Goal: Task Accomplishment & Management: Complete application form

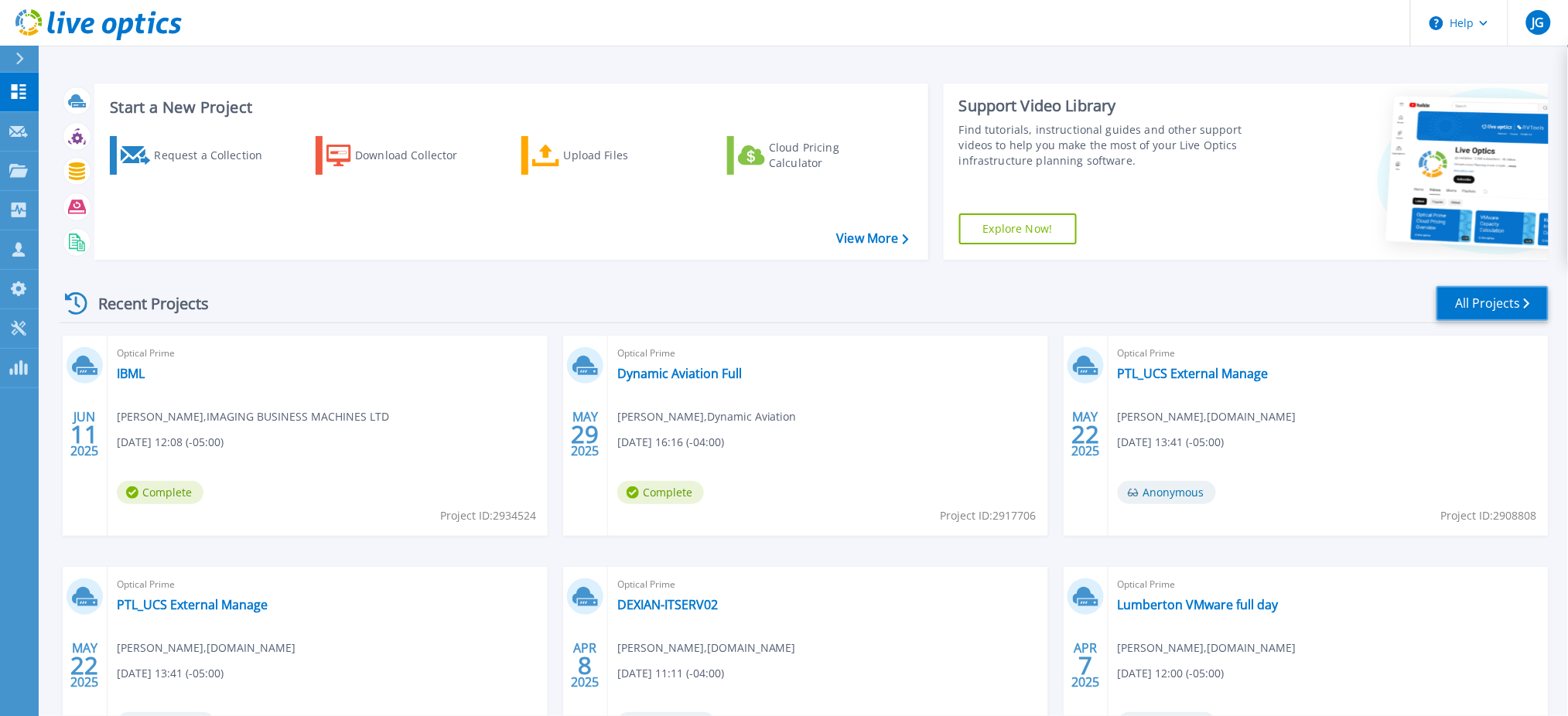
click at [1498, 304] on link "All Projects" at bounding box center [1492, 303] width 112 height 35
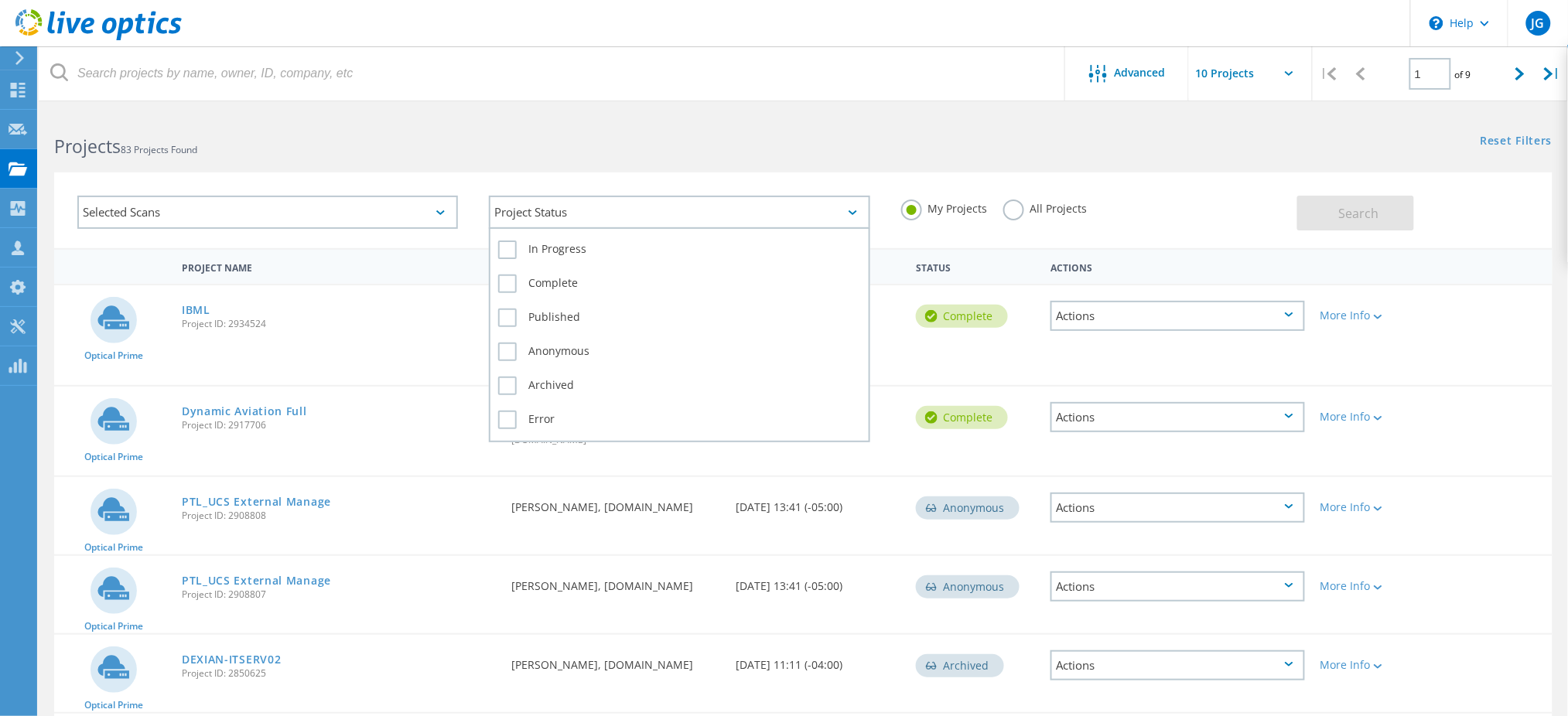
click at [607, 212] on div "Project Status" at bounding box center [678, 212] width 380 height 33
click at [546, 278] on label "Complete" at bounding box center [679, 283] width 361 height 19
click at [502, 275] on label "Complete" at bounding box center [679, 283] width 361 height 19
click at [0, 0] on input "Complete" at bounding box center [0, 0] width 0 height 0
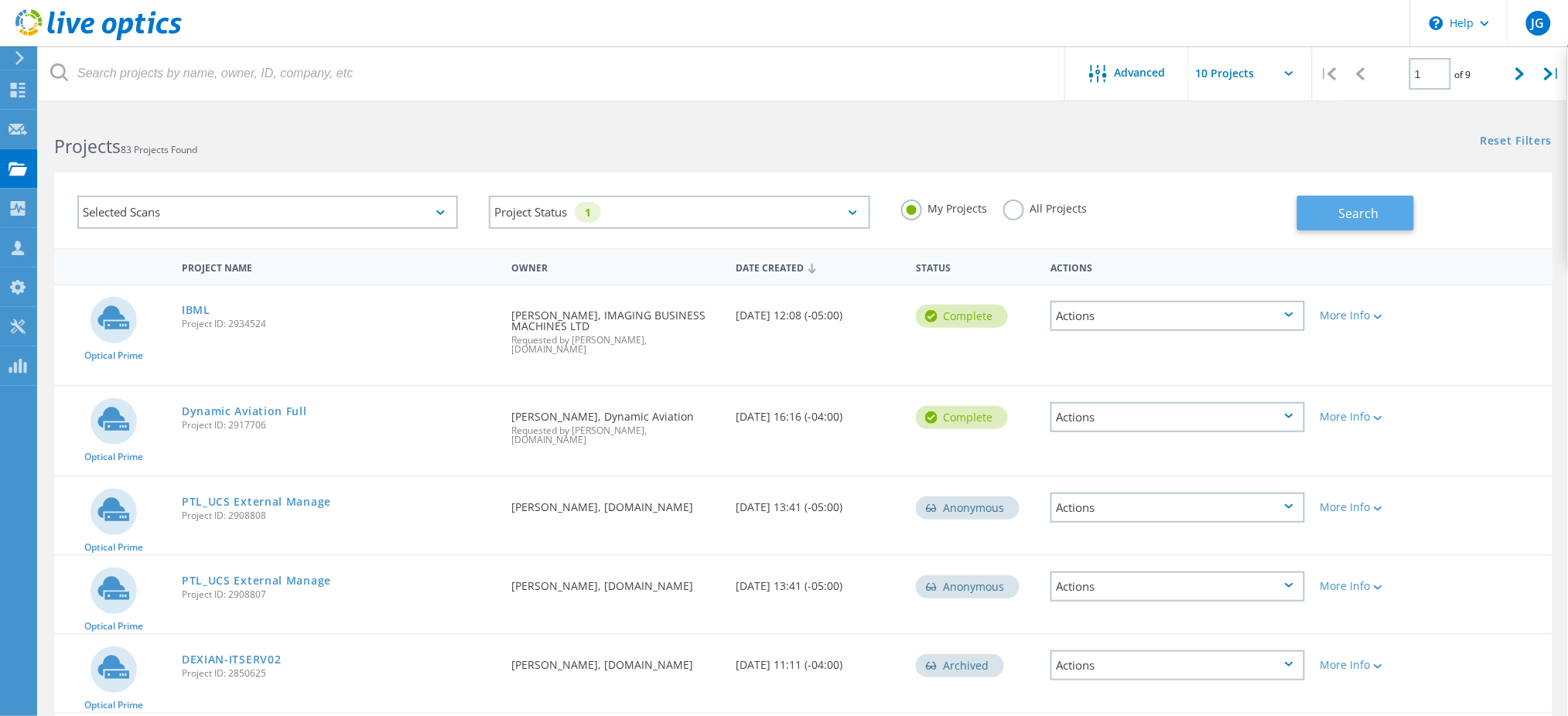
click at [1323, 208] on button "Search" at bounding box center [1355, 213] width 117 height 35
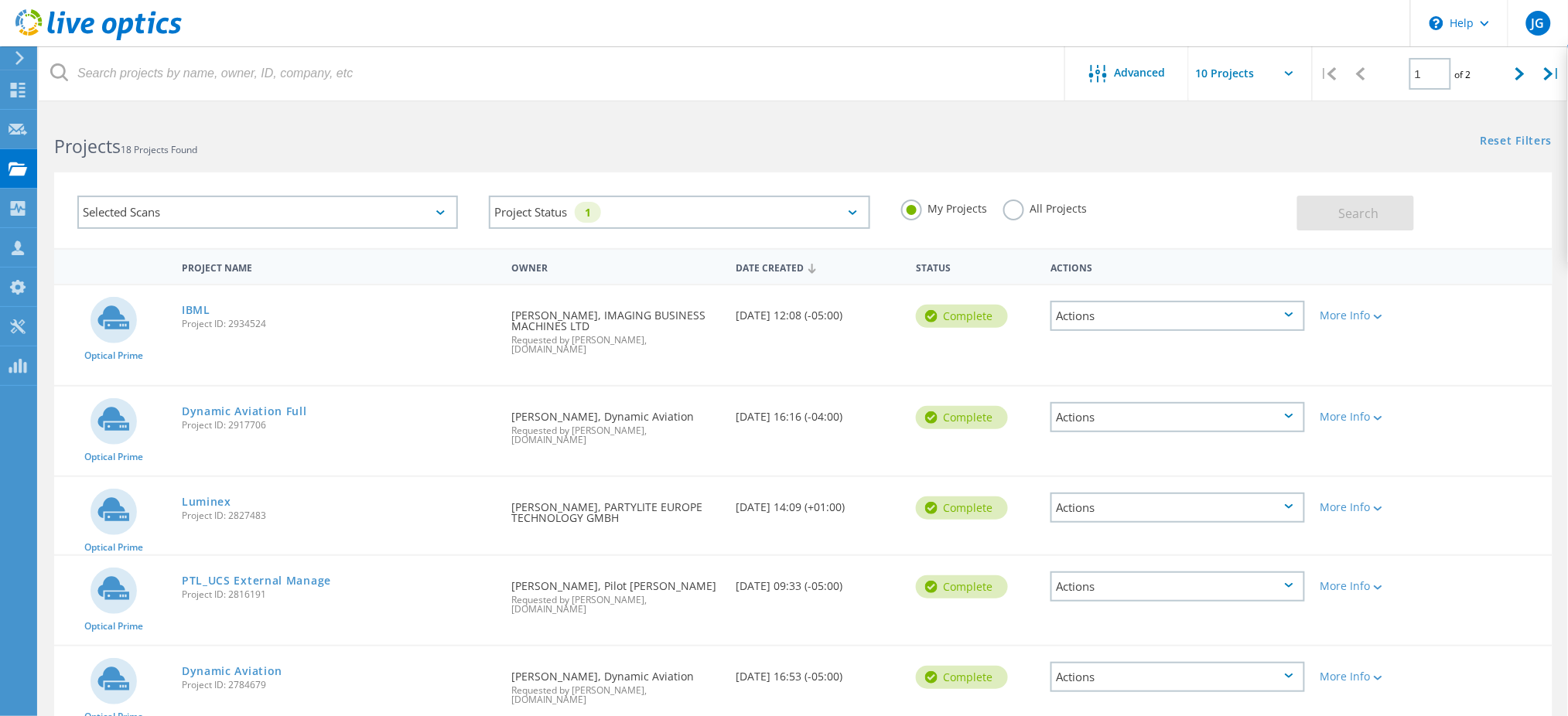
click at [419, 205] on div "Selected Scans" at bounding box center [267, 212] width 380 height 33
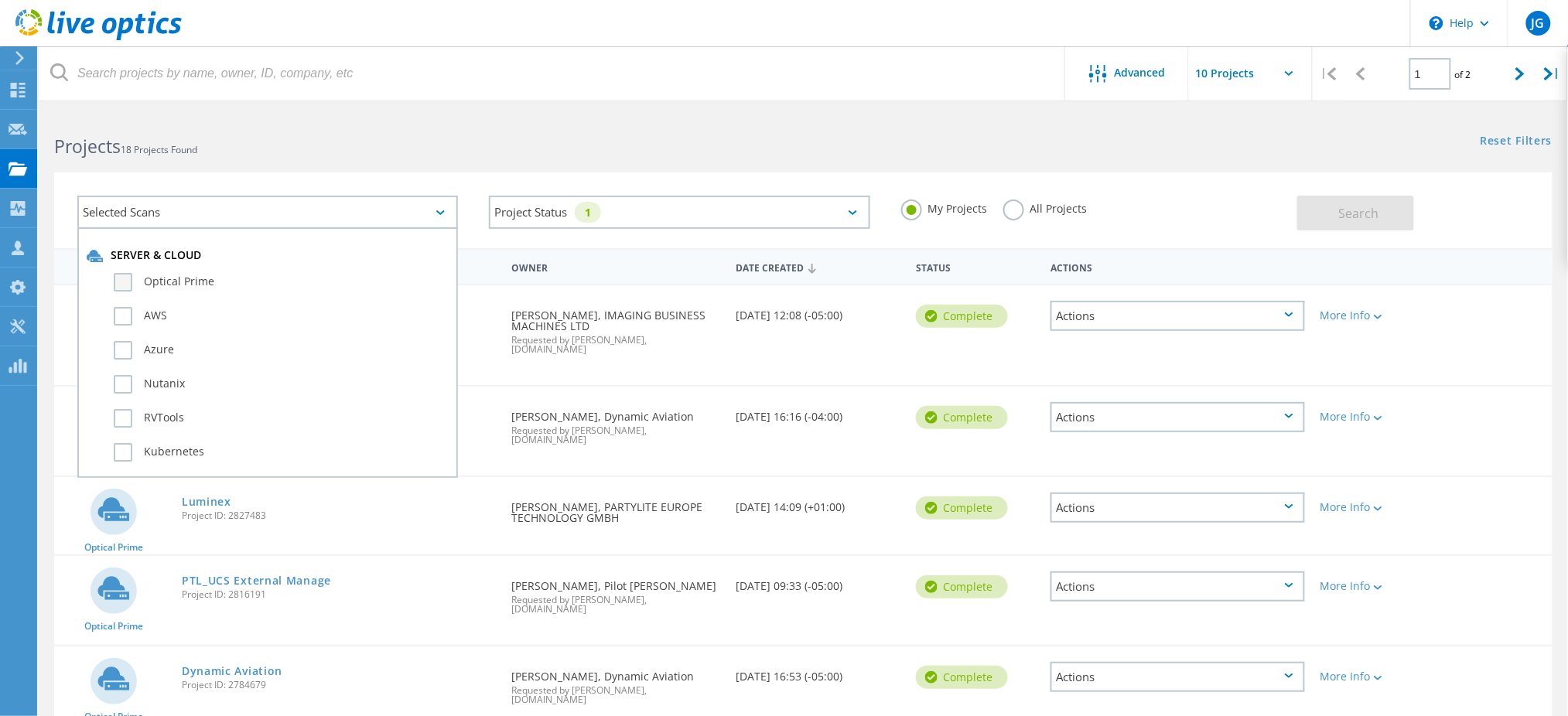
click at [115, 275] on label "Optical Prime" at bounding box center [280, 282] width 335 height 19
click at [0, 0] on input "Optical Prime" at bounding box center [0, 0] width 0 height 0
click at [1339, 211] on span "Search" at bounding box center [1358, 213] width 40 height 17
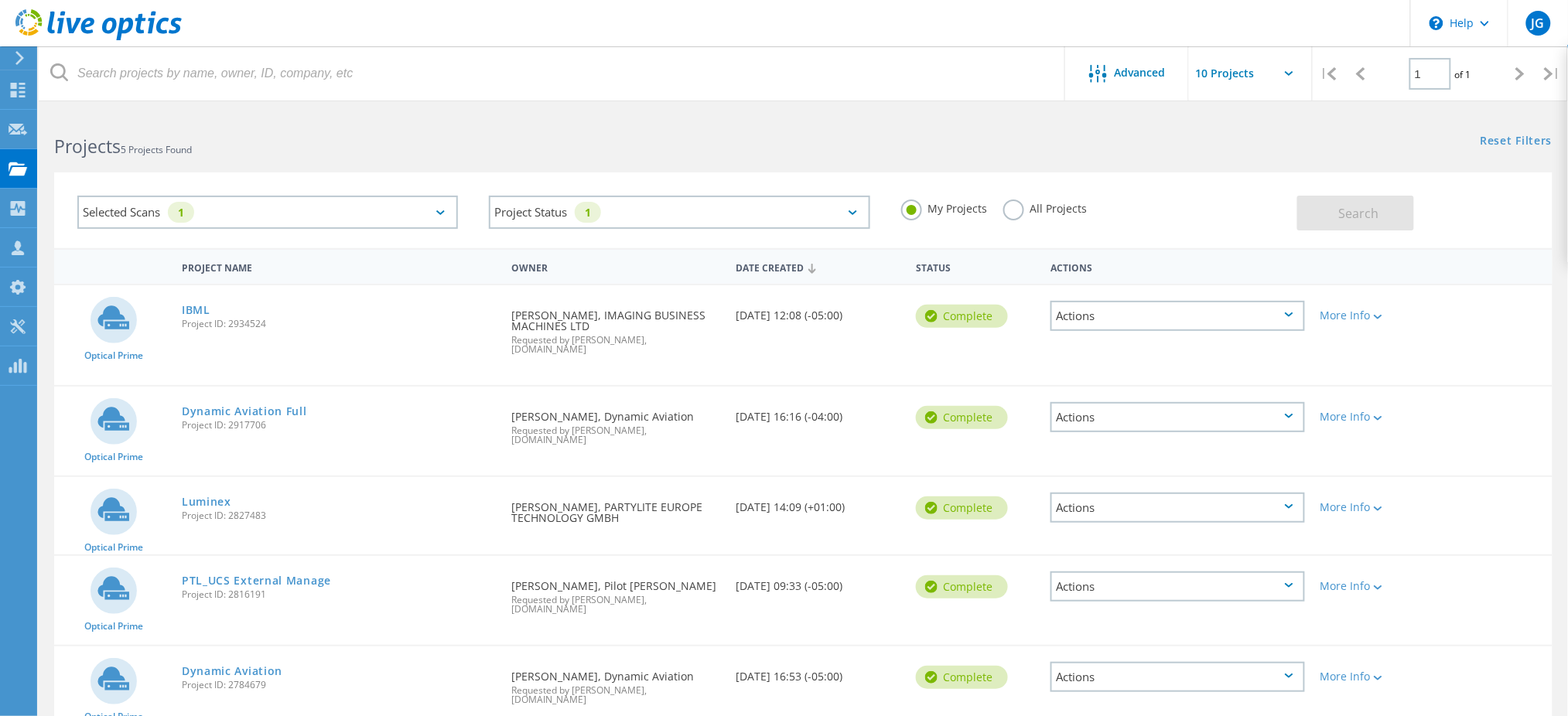
click at [1516, 70] on icon at bounding box center [1519, 73] width 9 height 13
click at [439, 215] on div "Selected Scans 1" at bounding box center [267, 212] width 380 height 33
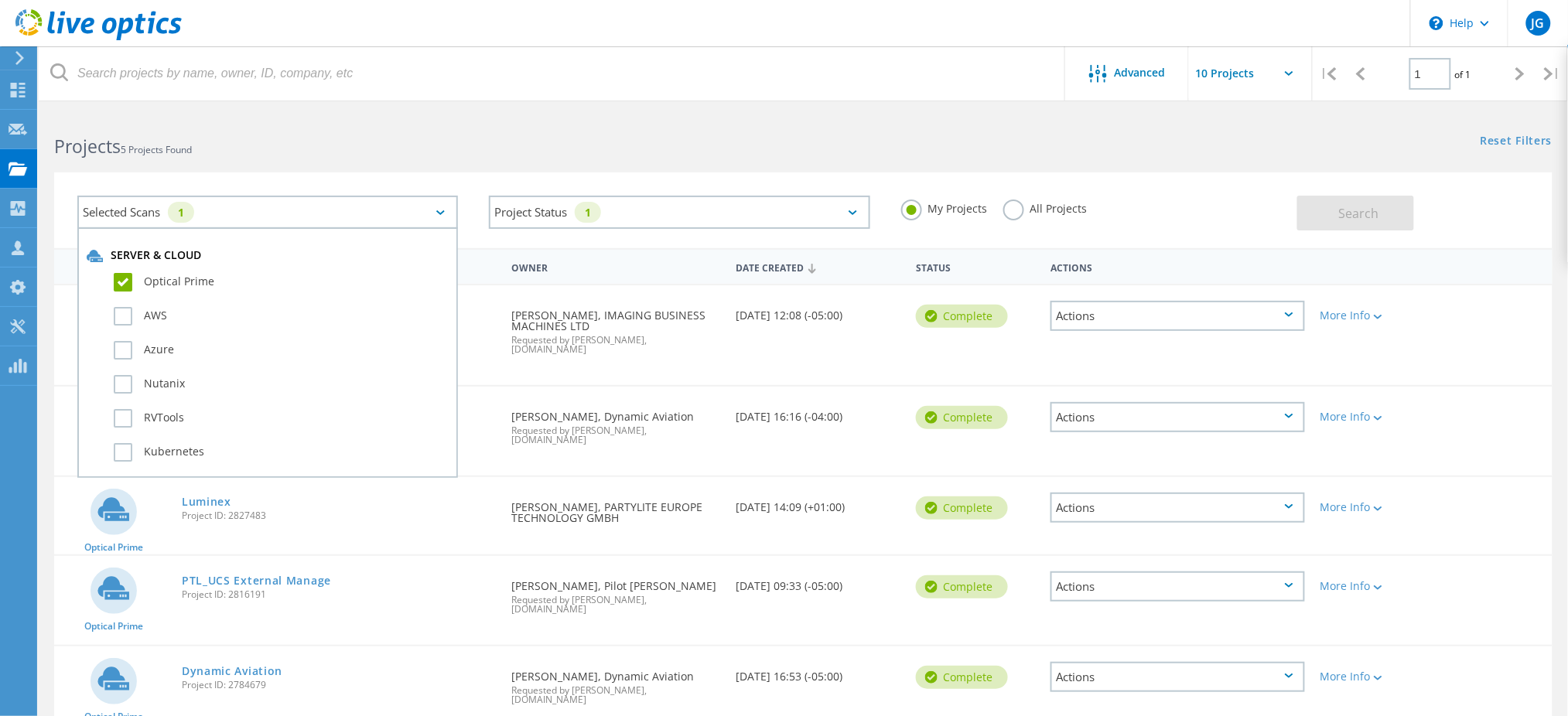
click at [129, 275] on label "Optical Prime" at bounding box center [280, 282] width 335 height 19
click at [0, 0] on input "Optical Prime" at bounding box center [0, 0] width 0 height 0
click at [1347, 212] on span "Search" at bounding box center [1358, 213] width 40 height 17
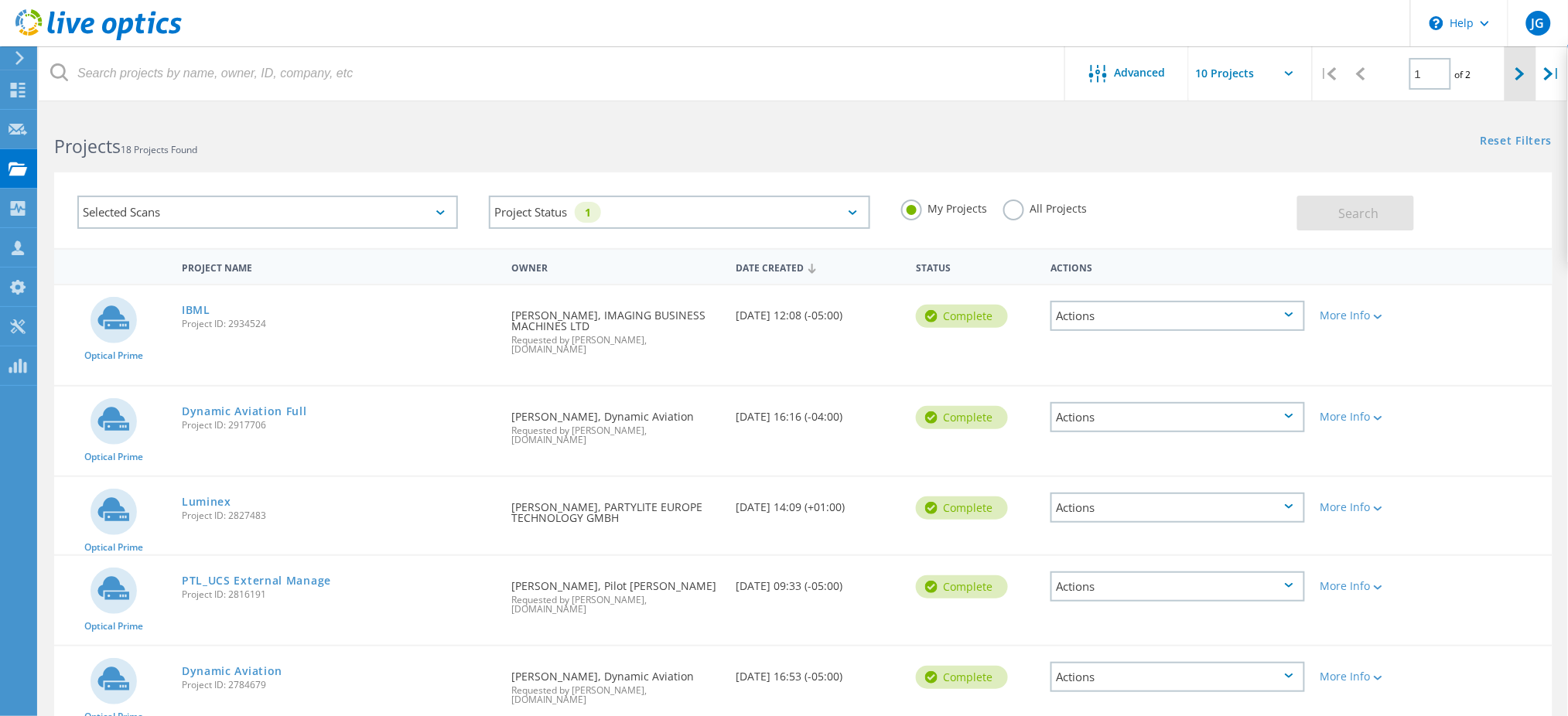
click at [1515, 80] on div at bounding box center [1520, 73] width 32 height 55
type input "2"
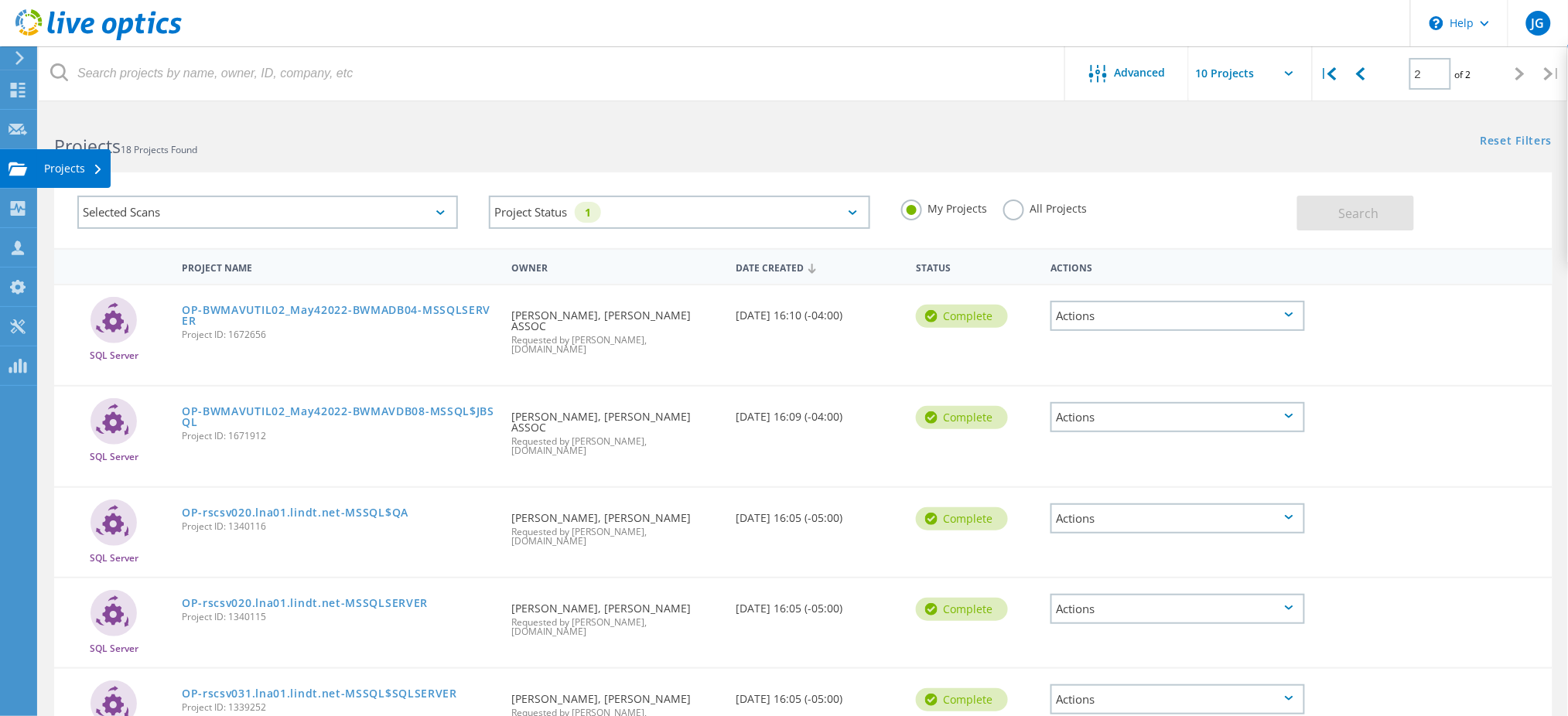
click at [52, 167] on div "Projects" at bounding box center [72, 168] width 59 height 11
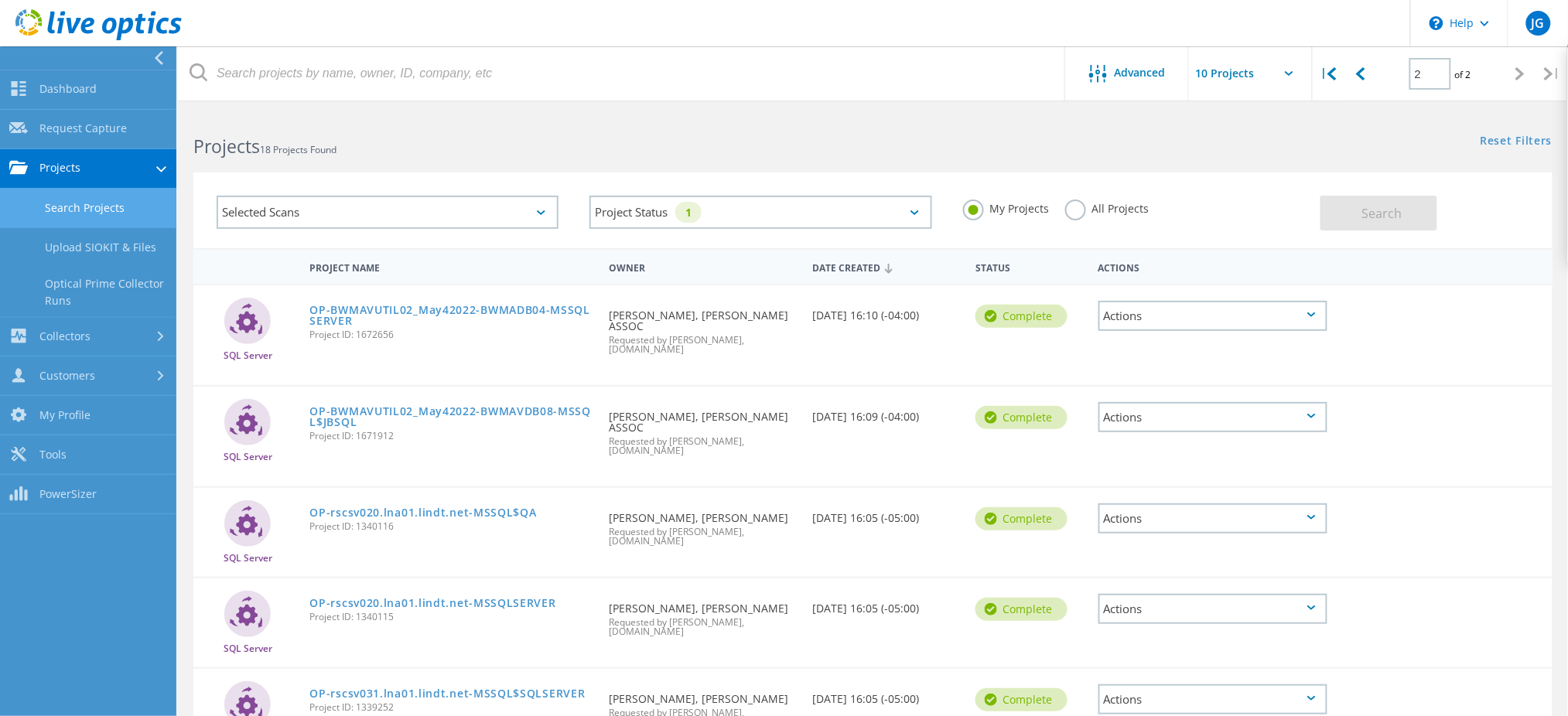
click at [102, 207] on link "Search Projects" at bounding box center [88, 209] width 177 height 40
click at [1436, 326] on div "SQL Server OP-BWMAVUTIL02_May42022-BWMADB04-MSSQLSERVER Project ID: 1672656 Req…" at bounding box center [873, 335] width 1358 height 99
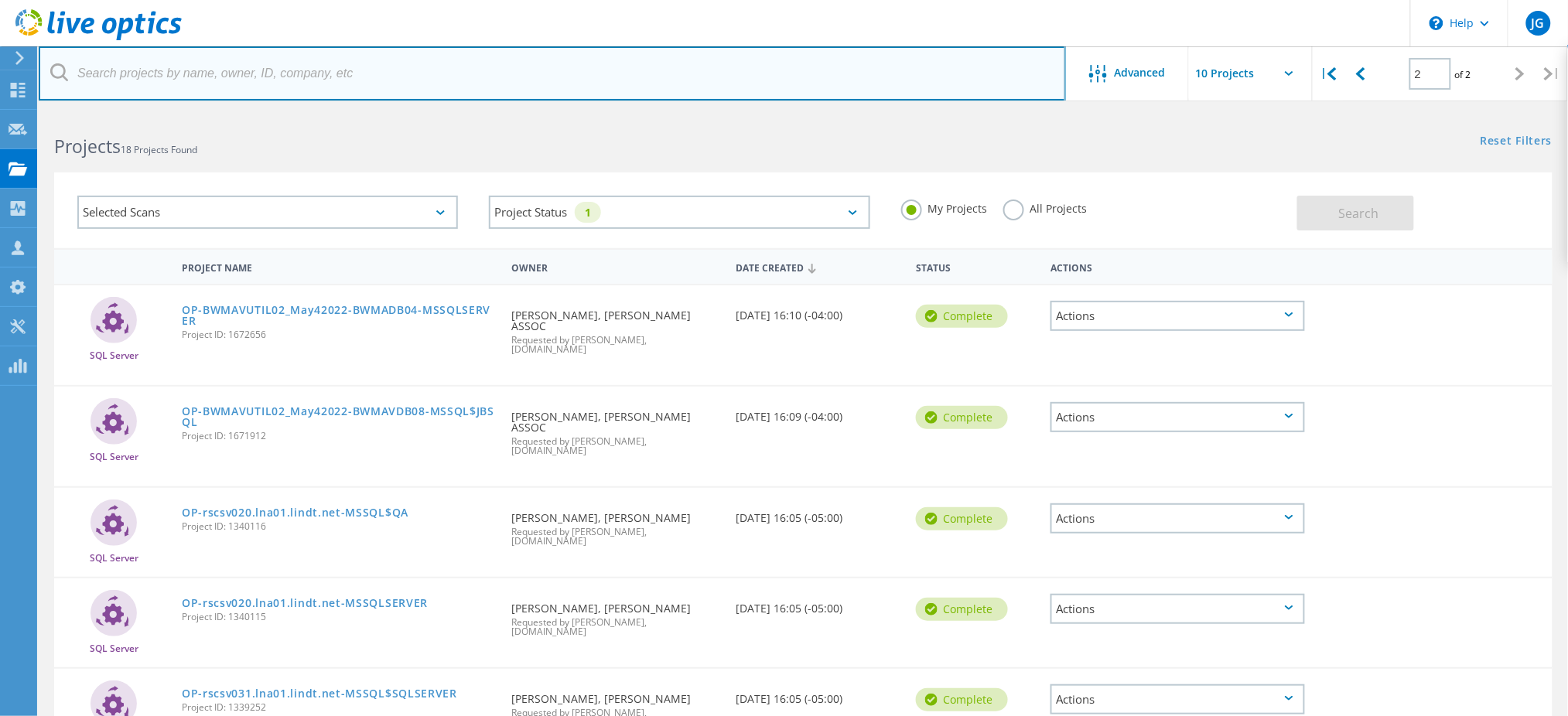
click at [299, 82] on input "text" at bounding box center [552, 73] width 1027 height 55
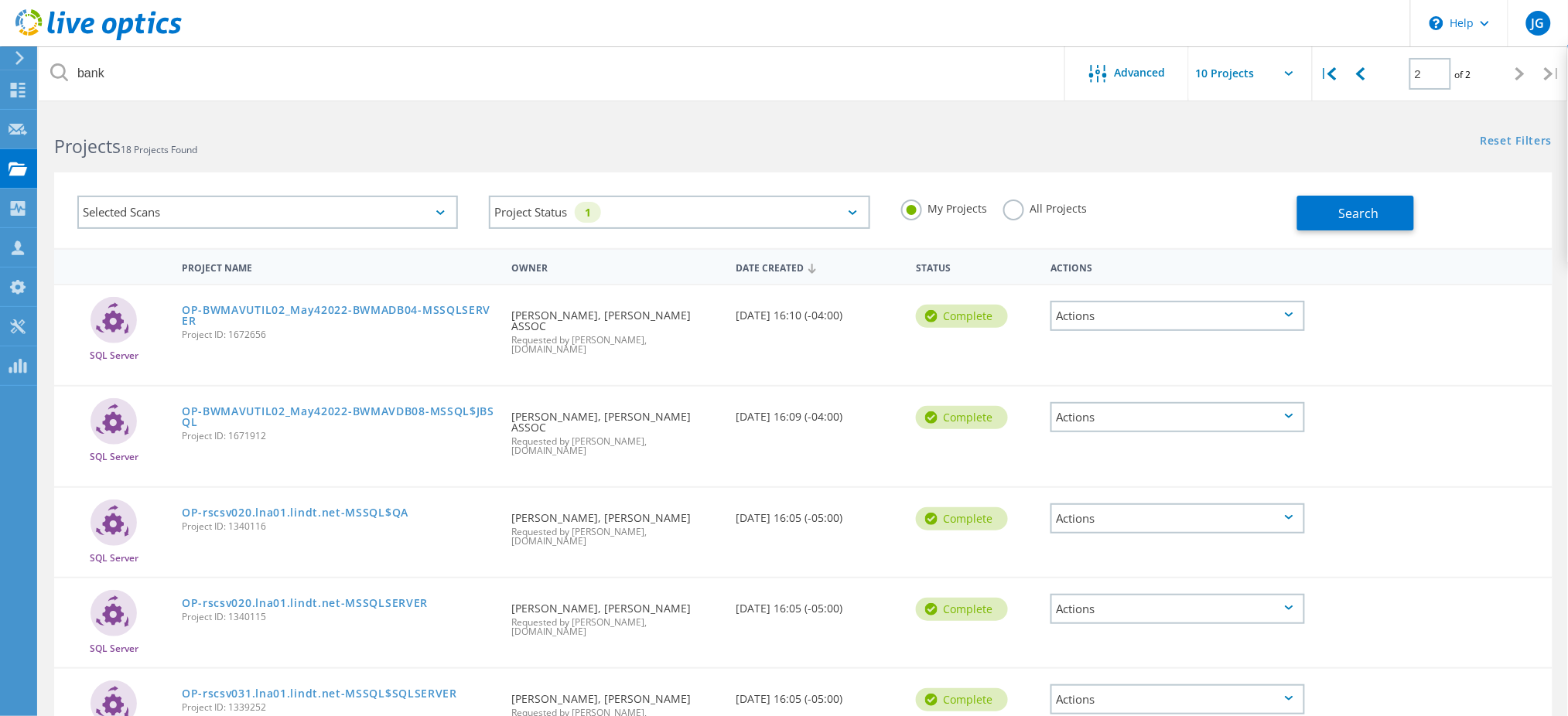
click at [1012, 205] on label "All Projects" at bounding box center [1045, 207] width 84 height 15
click at [0, 0] on input "All Projects" at bounding box center [0, 0] width 0 height 0
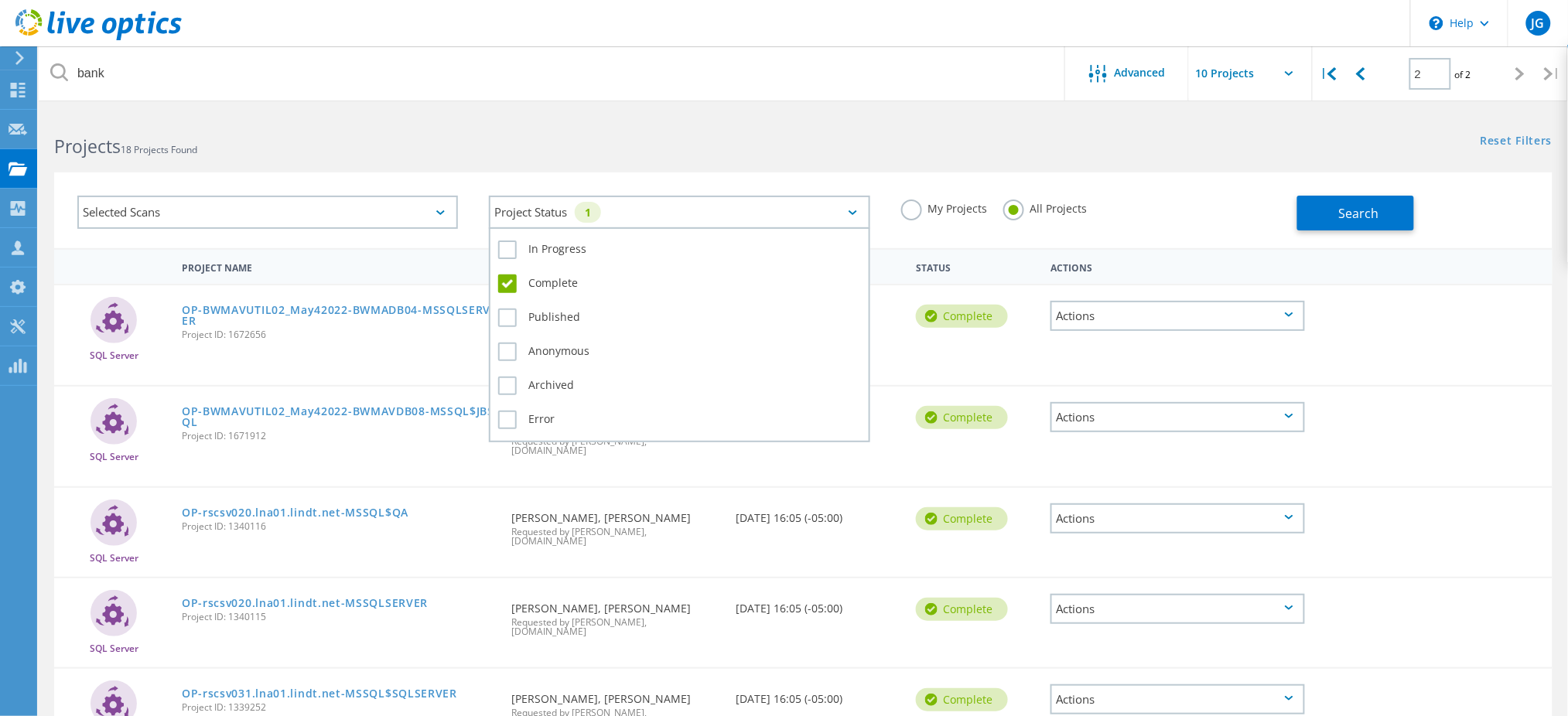
click at [855, 216] on div "Project Status 1" at bounding box center [678, 212] width 380 height 33
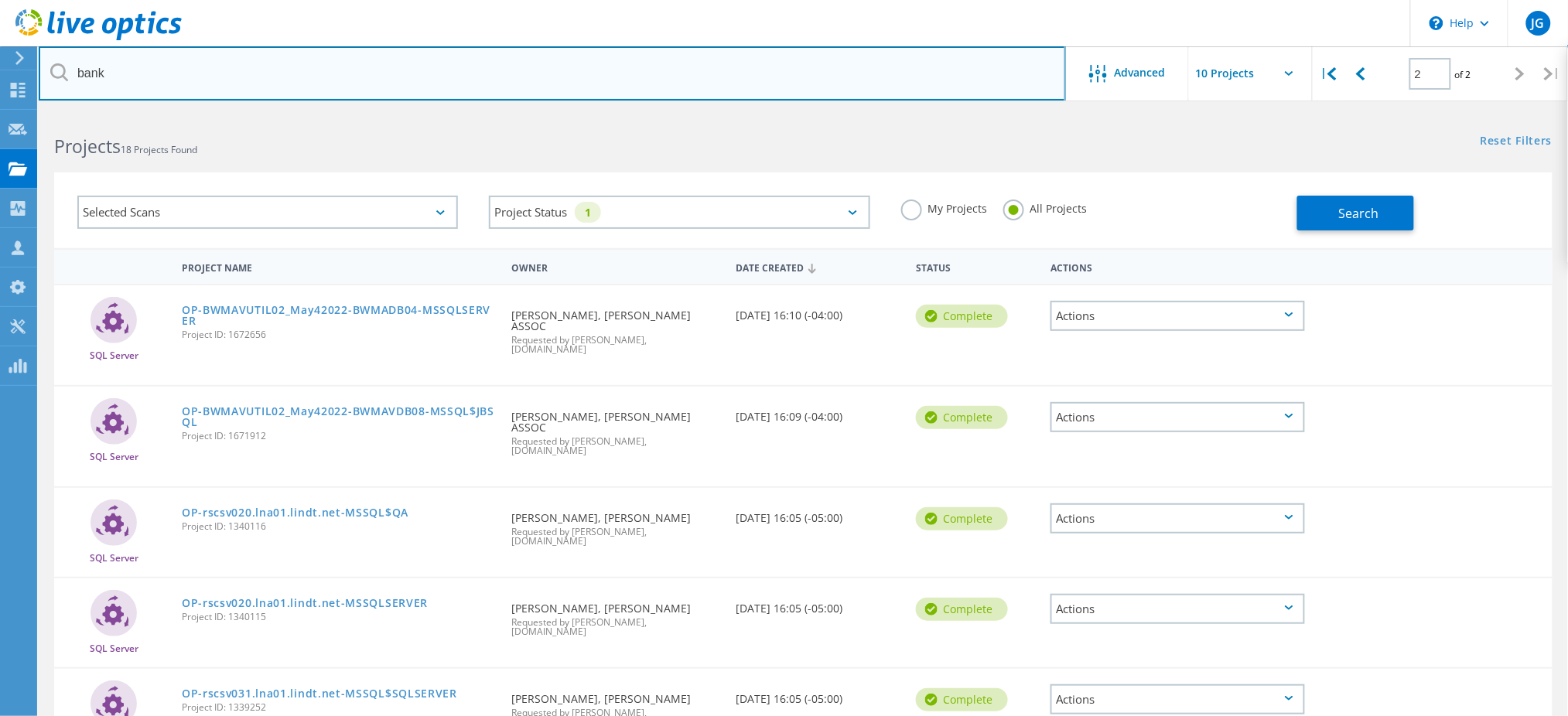
click at [257, 72] on input "bank" at bounding box center [552, 73] width 1027 height 55
type input "b"
drag, startPoint x: 189, startPoint y: 67, endPoint x: -25, endPoint y: 38, distance: 216.0
click at [0, 38] on html "\n Help Explore Helpful Articles Contact Support JG Partner Team Member Joshua …" at bounding box center [784, 545] width 1568 height 1091
paste input "Century Bank"
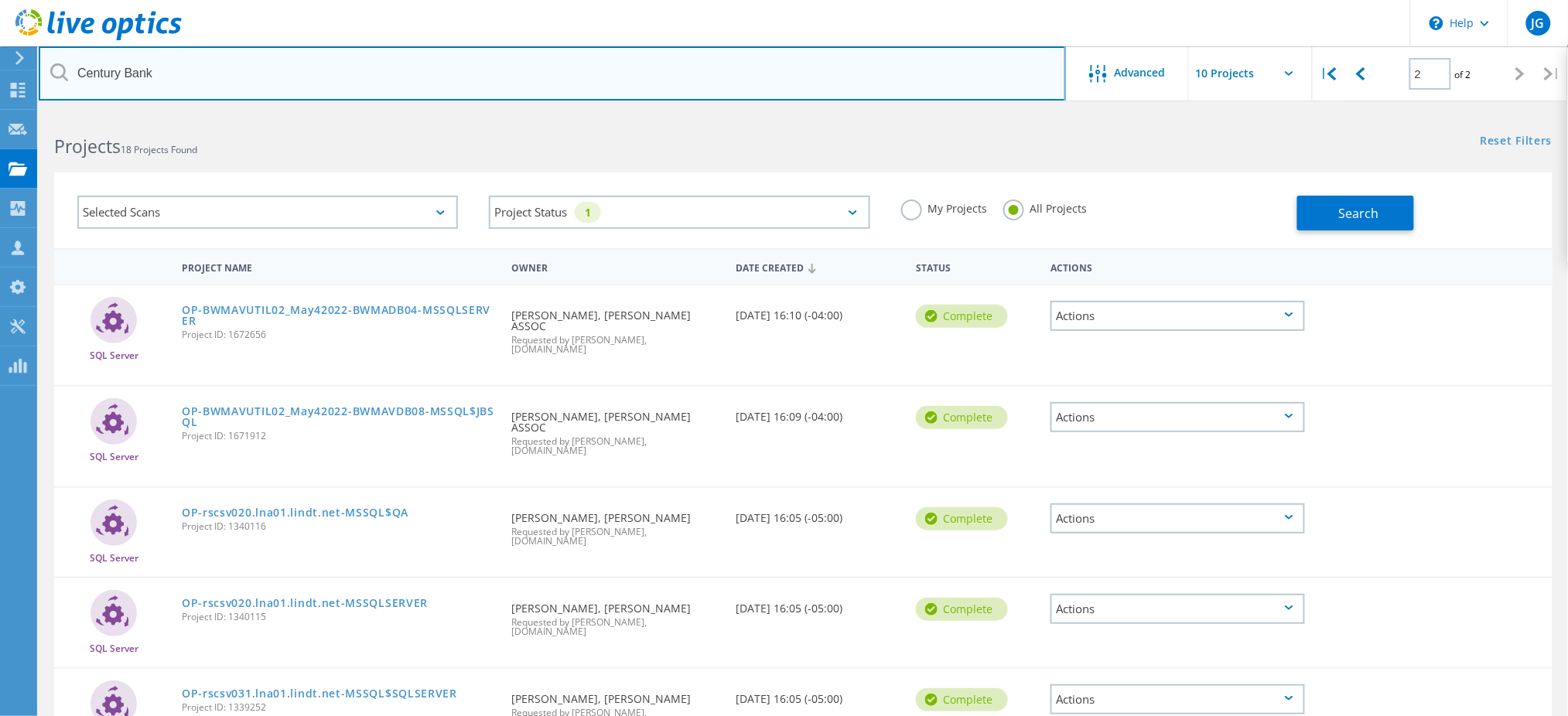
type input "Century Bank"
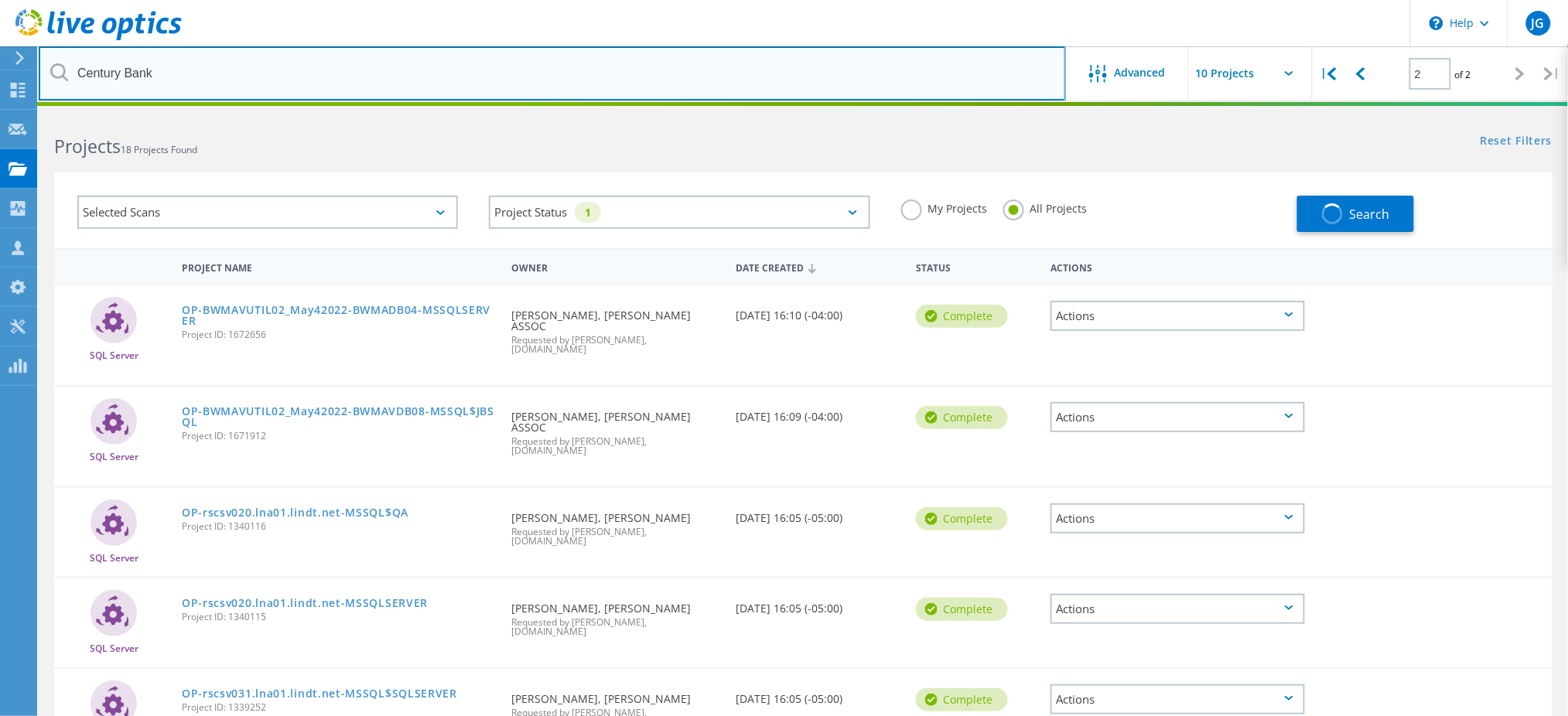
type input "1"
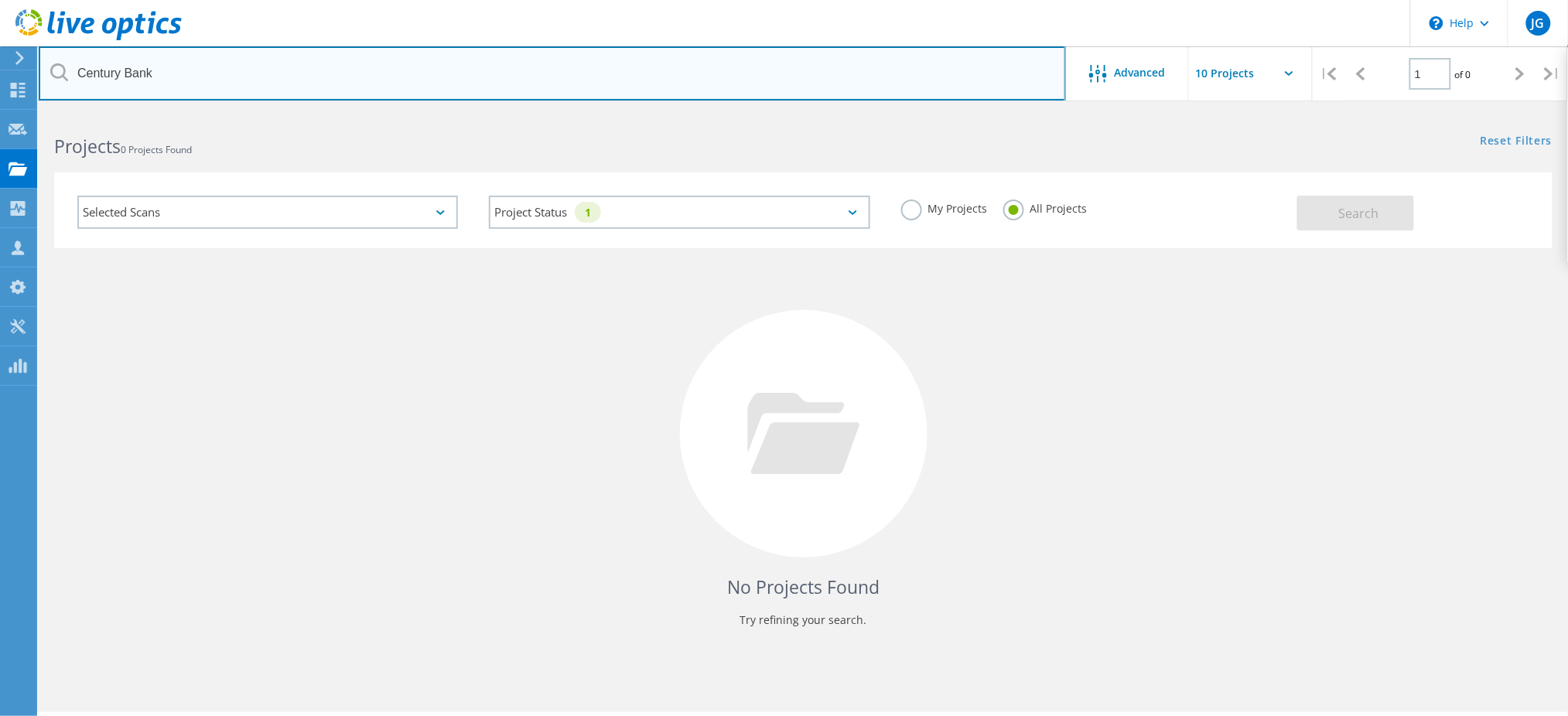
click at [278, 73] on input "Century Bank" at bounding box center [552, 73] width 1027 height 55
drag, startPoint x: 118, startPoint y: 72, endPoint x: -10, endPoint y: 71, distance: 128.0
click at [0, 71] on html "\n Help Explore Helpful Articles Contact Support JG Partner Team Member Joshua …" at bounding box center [784, 379] width 1568 height 759
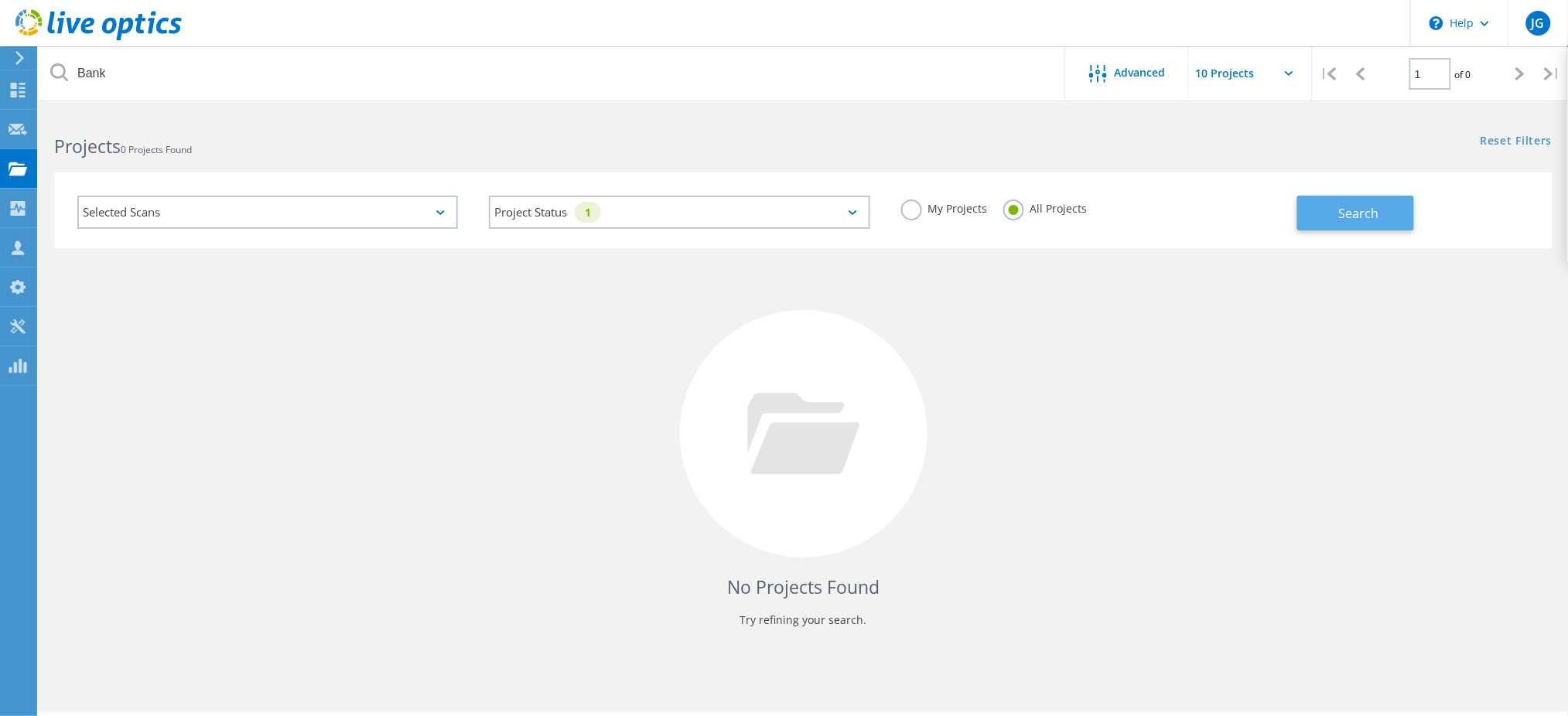
click at [1359, 207] on span "Search" at bounding box center [1358, 213] width 40 height 17
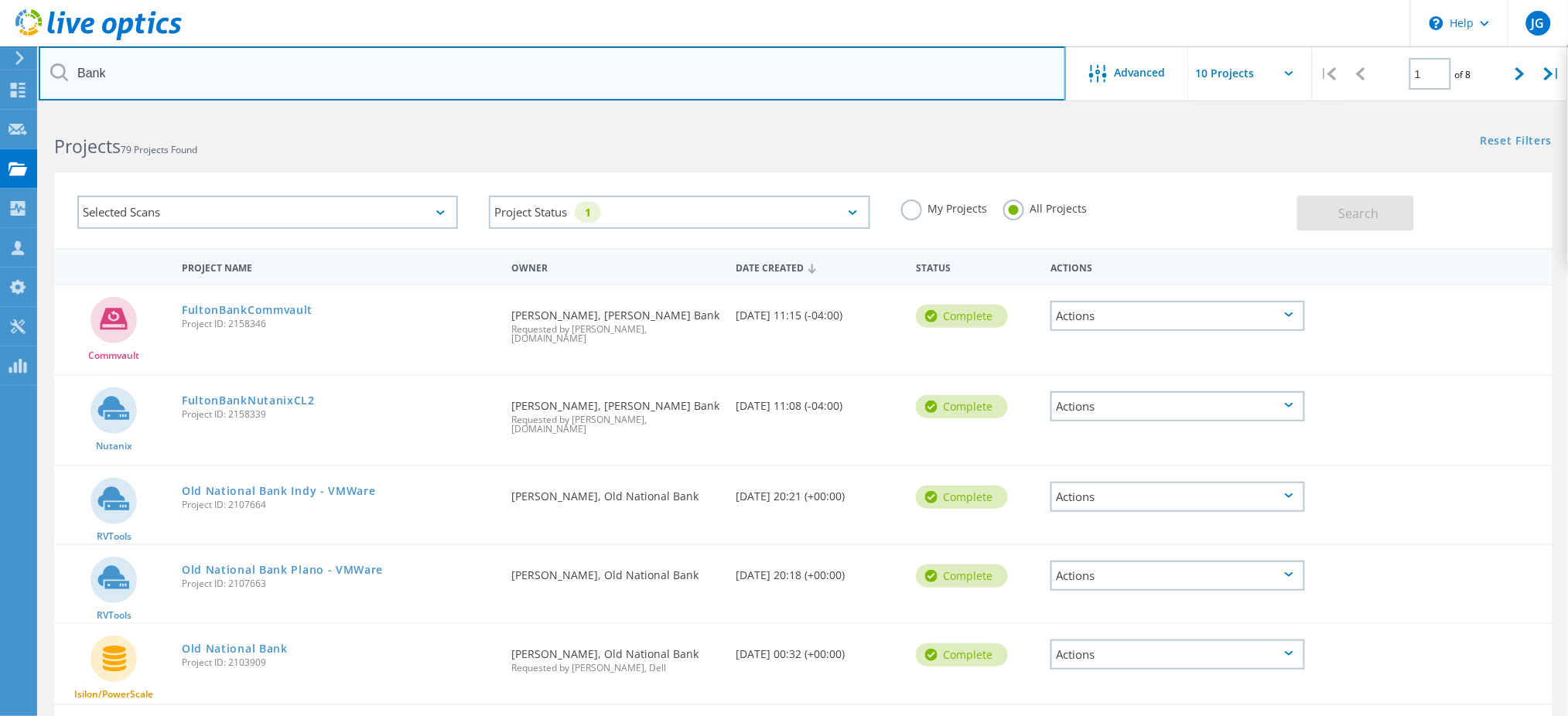
click at [117, 72] on input "Bank" at bounding box center [552, 73] width 1027 height 55
type input "B"
click at [390, 80] on input "text" at bounding box center [552, 73] width 1027 height 55
paste input "Jacob Van Zandt"
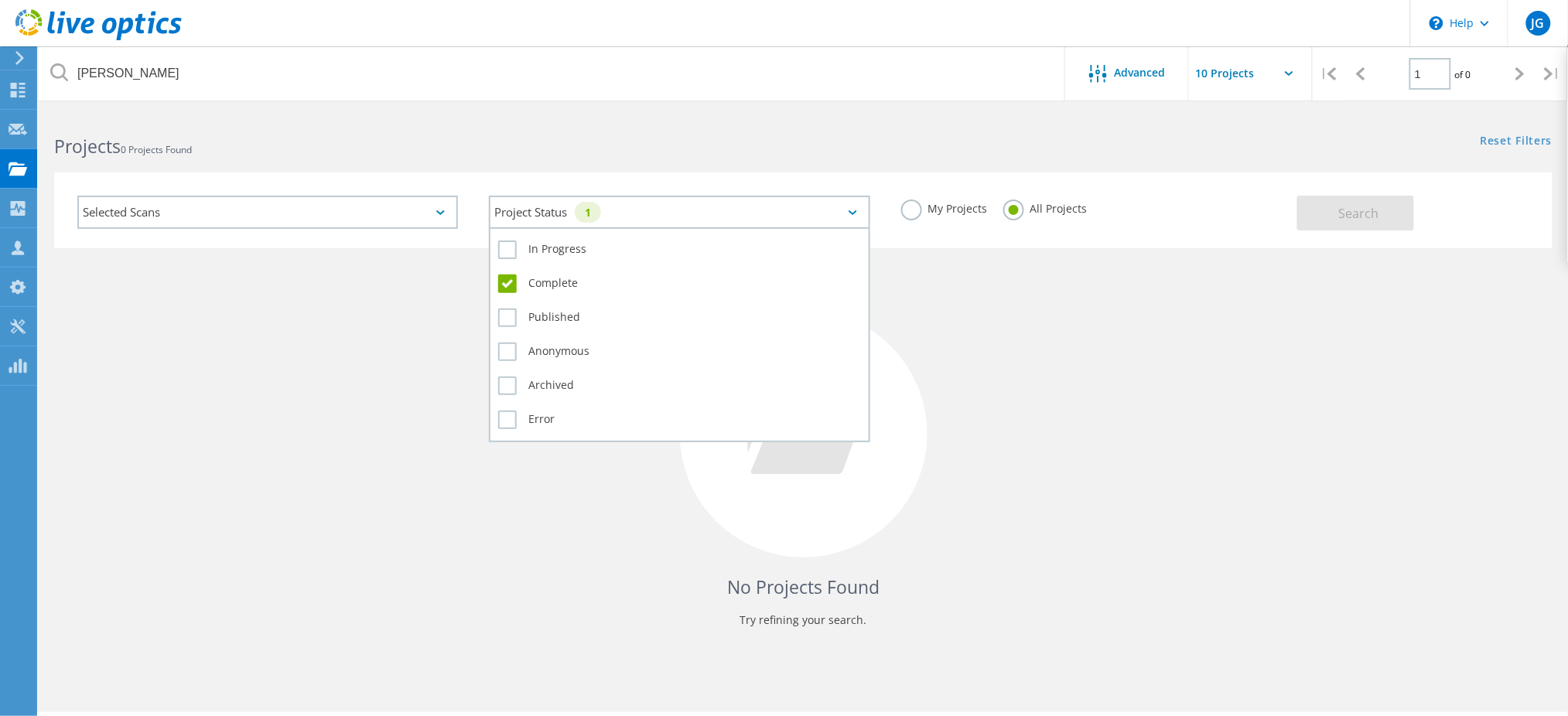
click at [846, 208] on div "Project Status 1" at bounding box center [678, 212] width 380 height 33
click at [504, 275] on label "Complete" at bounding box center [679, 283] width 361 height 19
click at [0, 0] on input "Complete" at bounding box center [0, 0] width 0 height 0
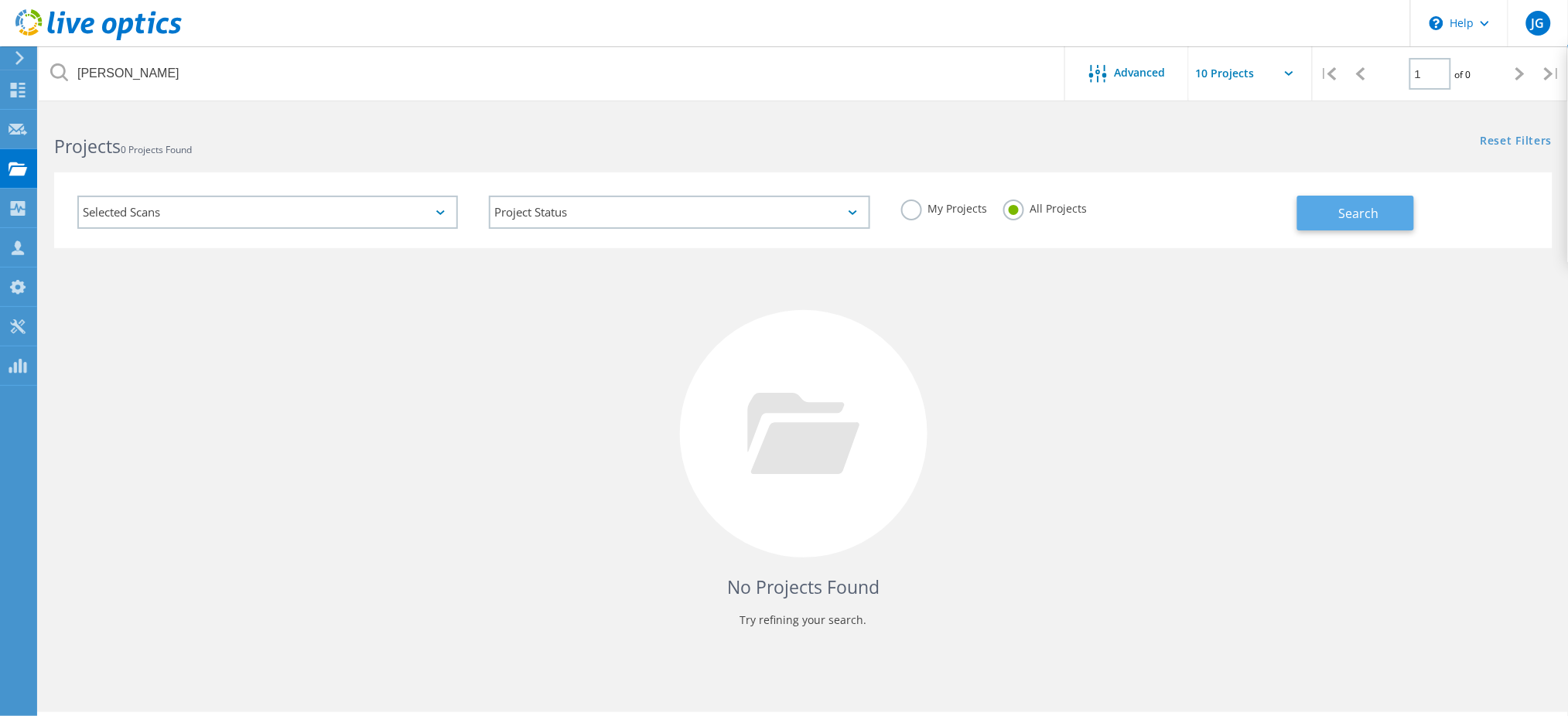
click at [1341, 204] on button "Search" at bounding box center [1355, 213] width 117 height 35
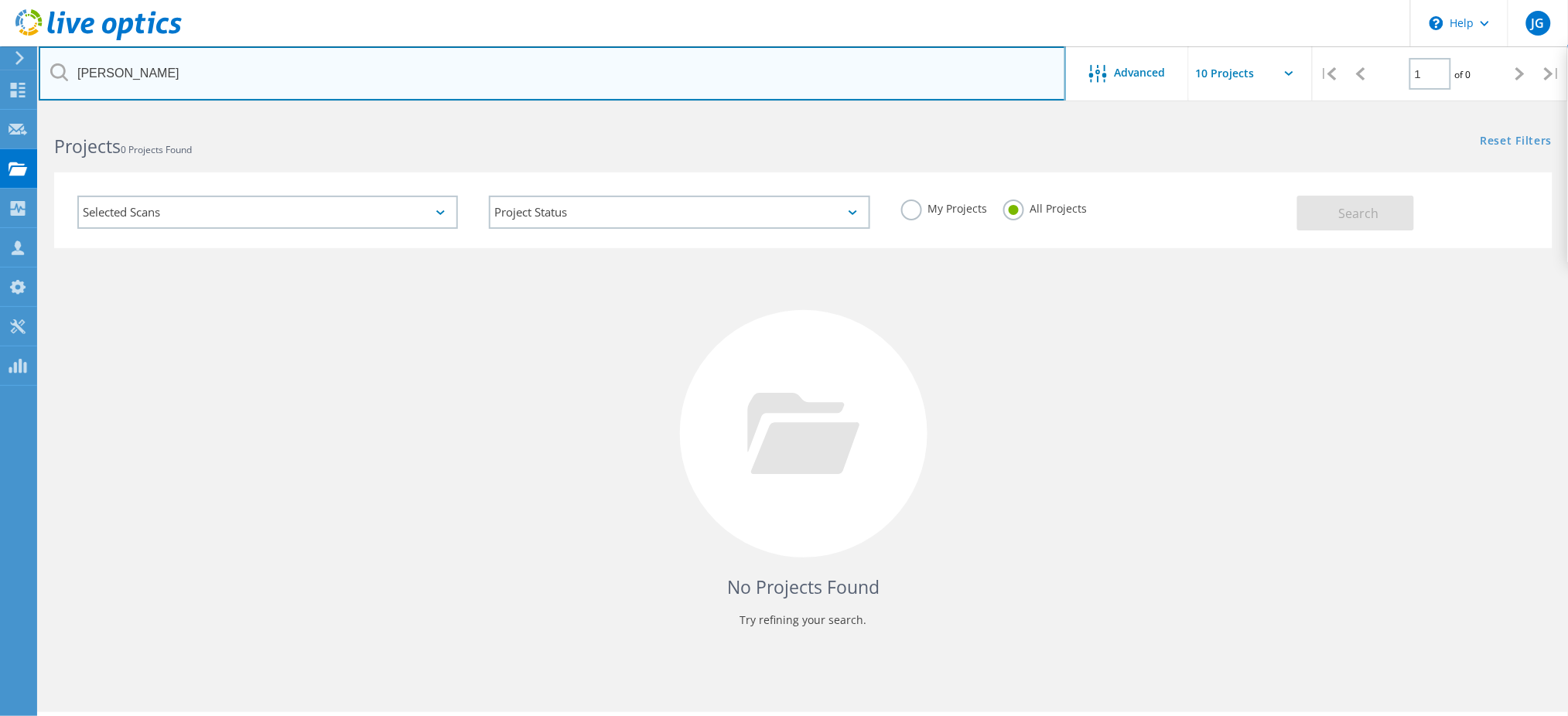
click at [320, 87] on input "Jacob VanZandt" at bounding box center [552, 73] width 1027 height 55
type input "Jacob"
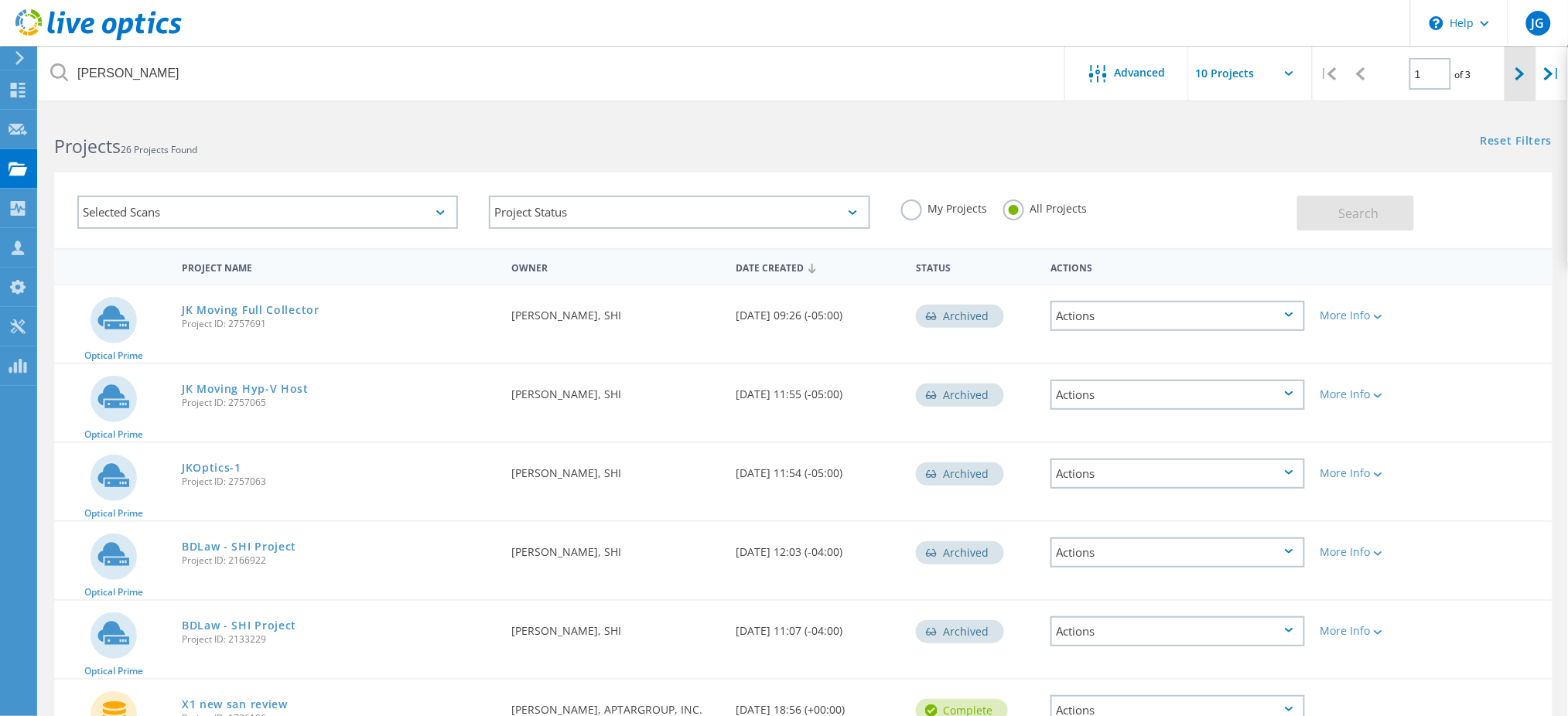
click at [1519, 72] on icon at bounding box center [1519, 73] width 9 height 13
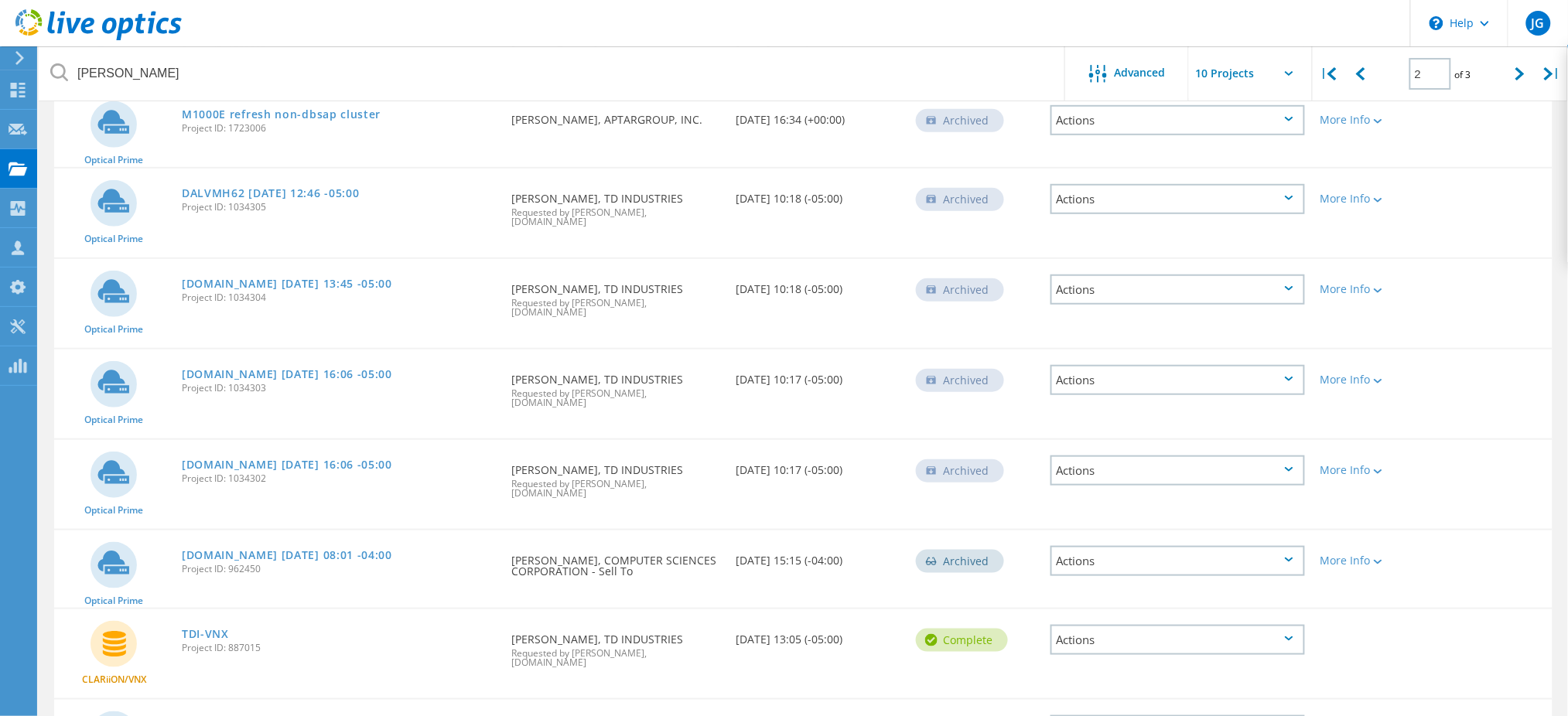
scroll to position [425, 0]
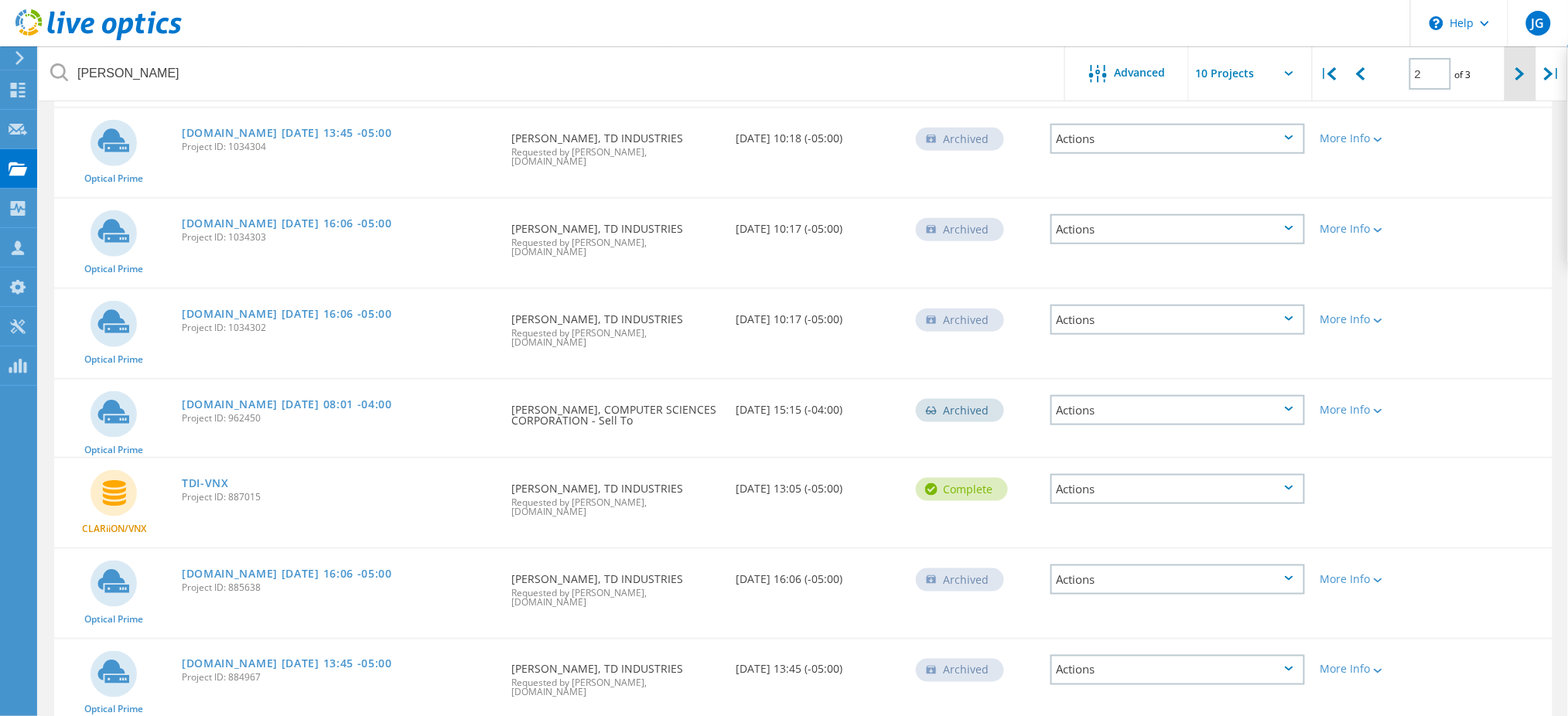
click at [1515, 69] on icon at bounding box center [1519, 73] width 9 height 13
type input "3"
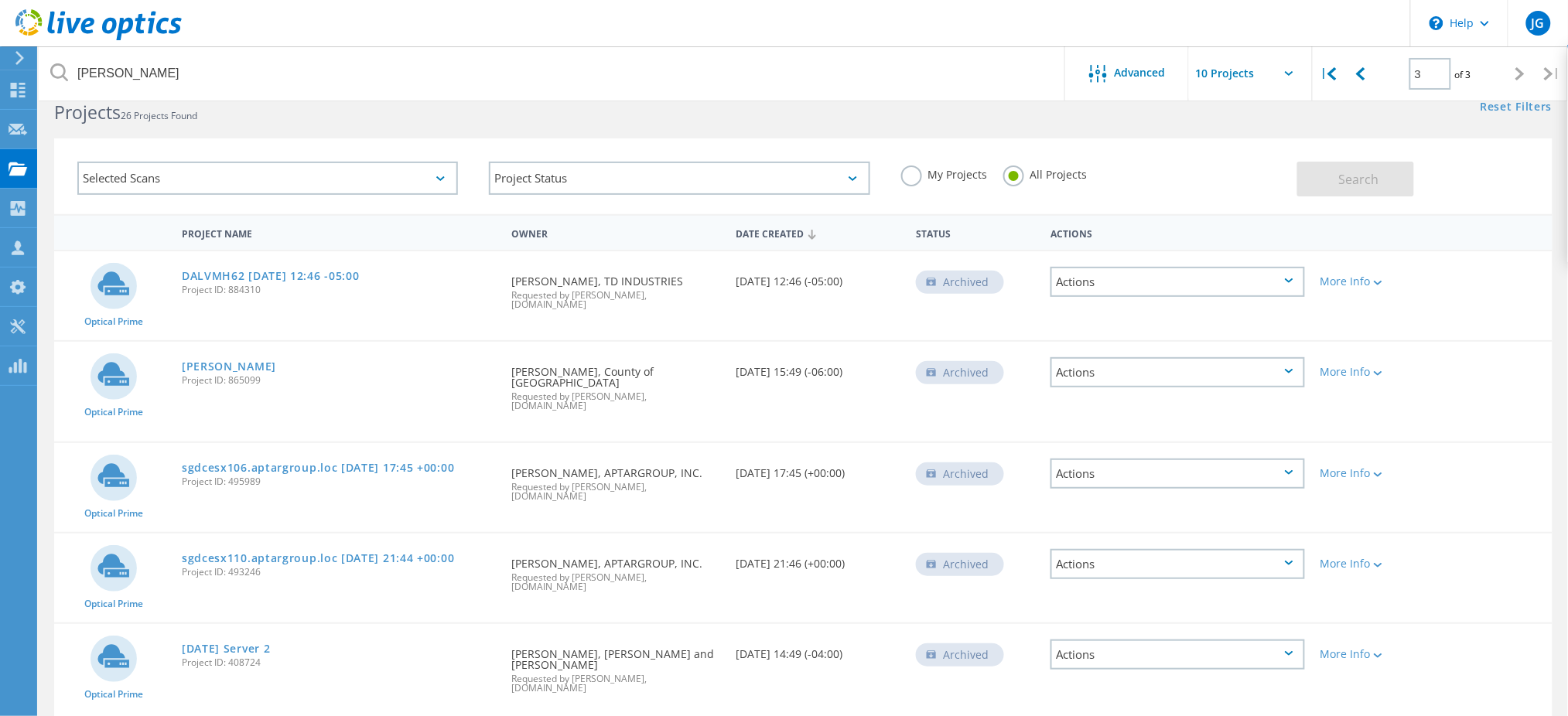
scroll to position [0, 0]
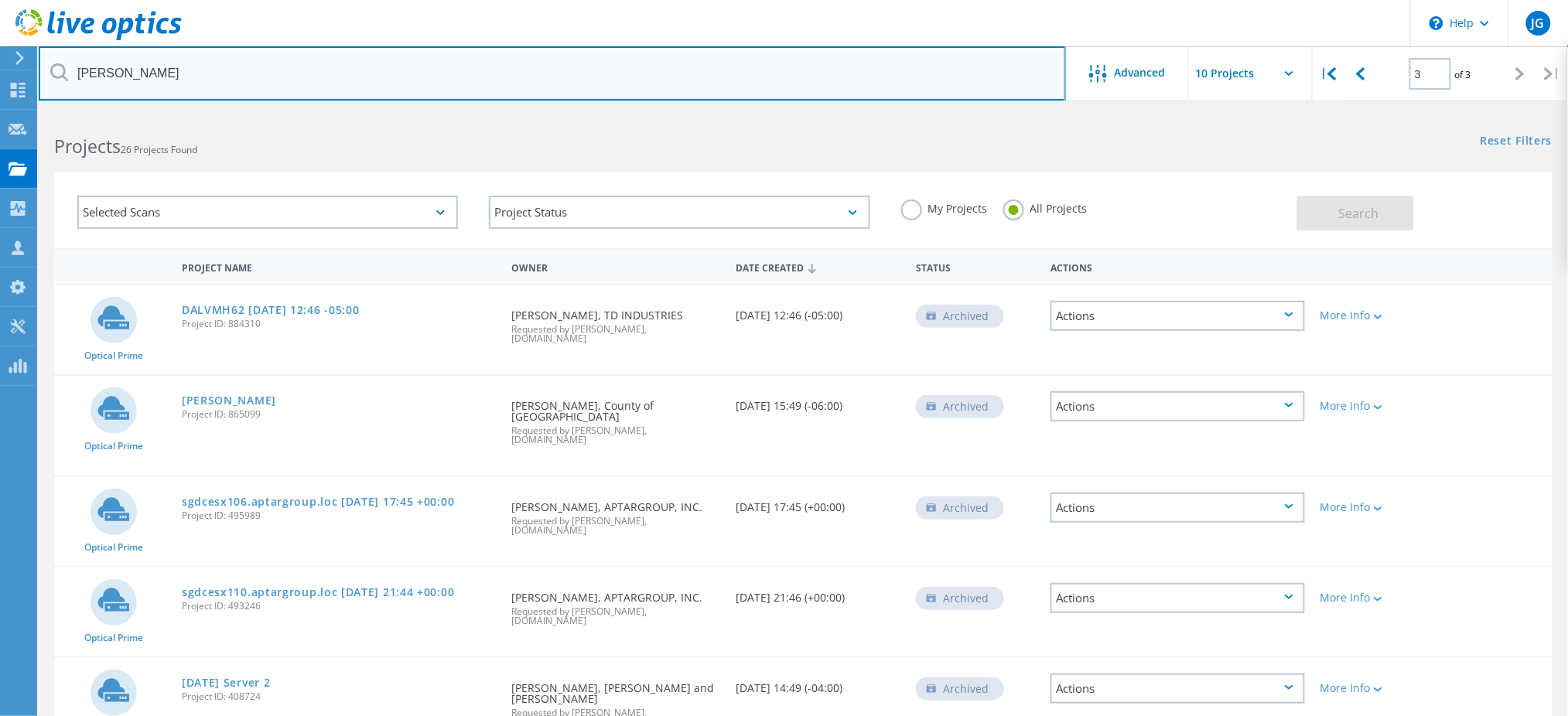
click at [191, 73] on input "Jacob" at bounding box center [552, 73] width 1027 height 55
type input "[PERSON_NAME]"
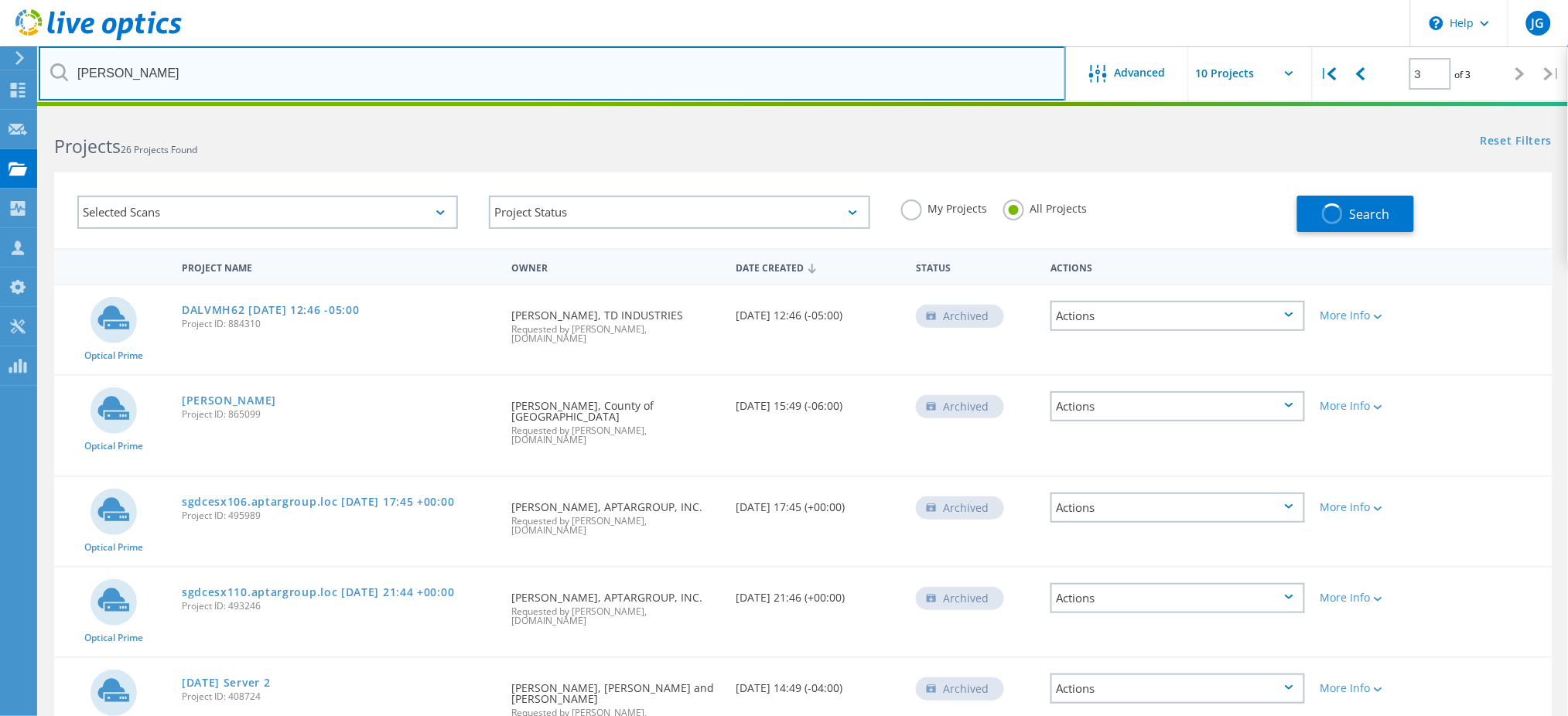
type input "1"
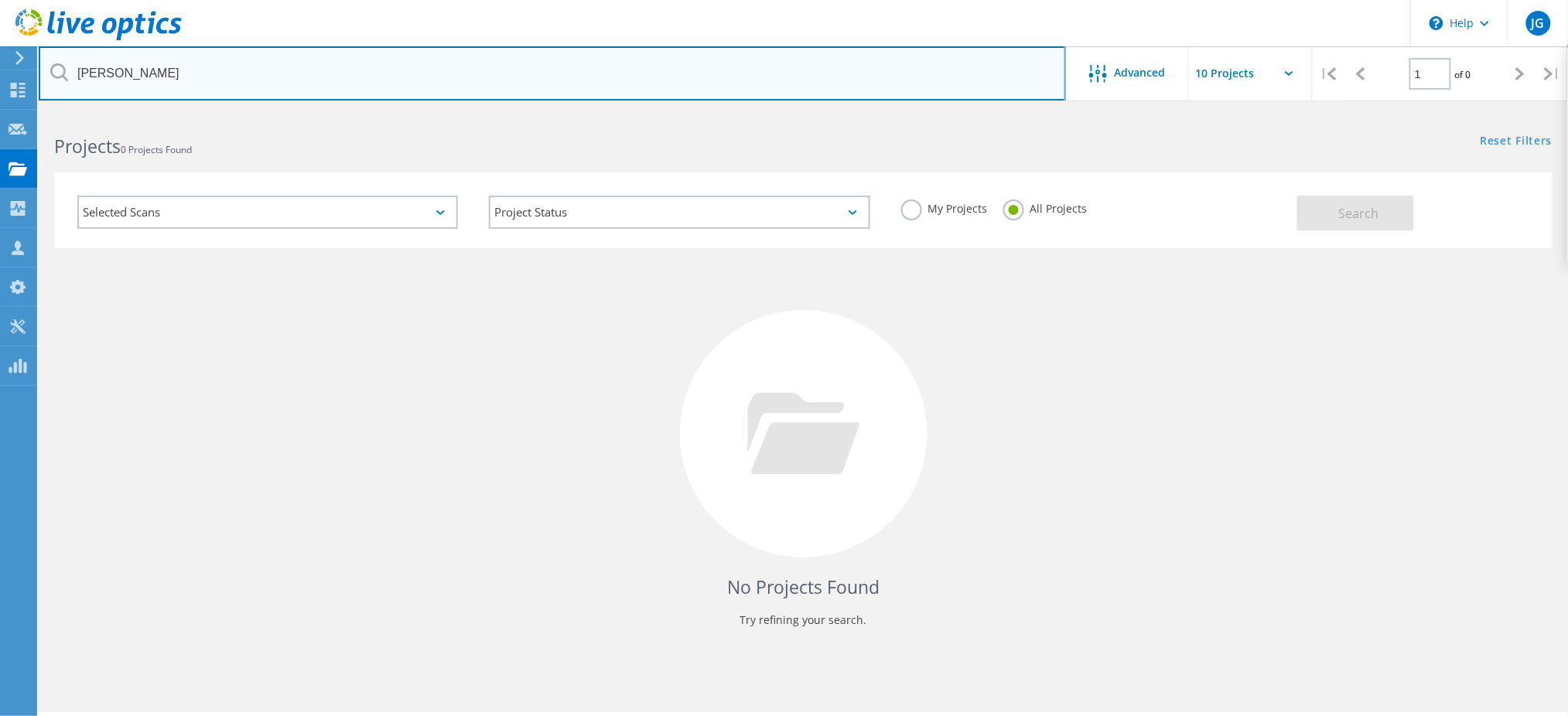
drag, startPoint x: 118, startPoint y: 72, endPoint x: 524, endPoint y: 62, distance: 406.1
click at [367, 82] on input "[PERSON_NAME]" at bounding box center [552, 73] width 1027 height 55
type input "Joshua"
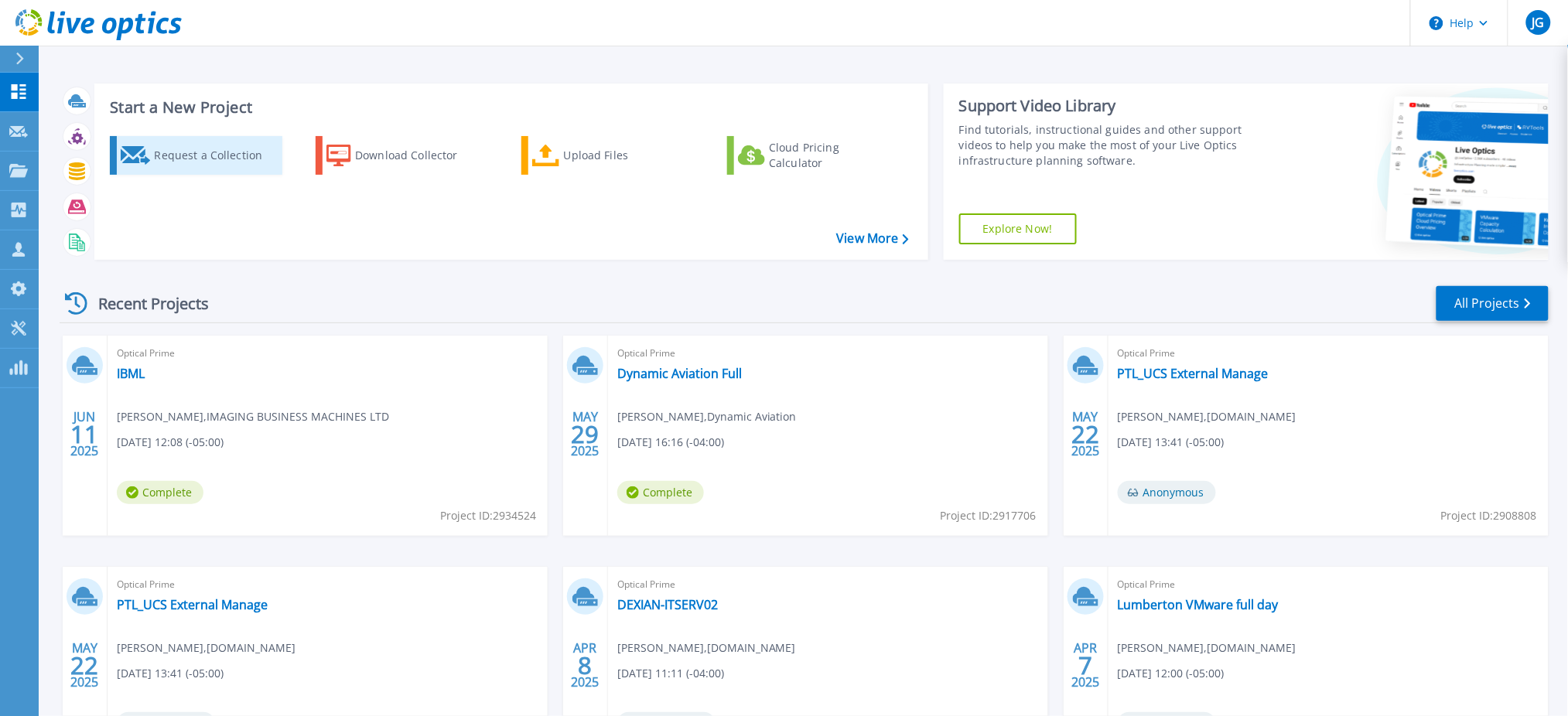
click at [206, 152] on div "Request a Collection" at bounding box center [215, 155] width 124 height 31
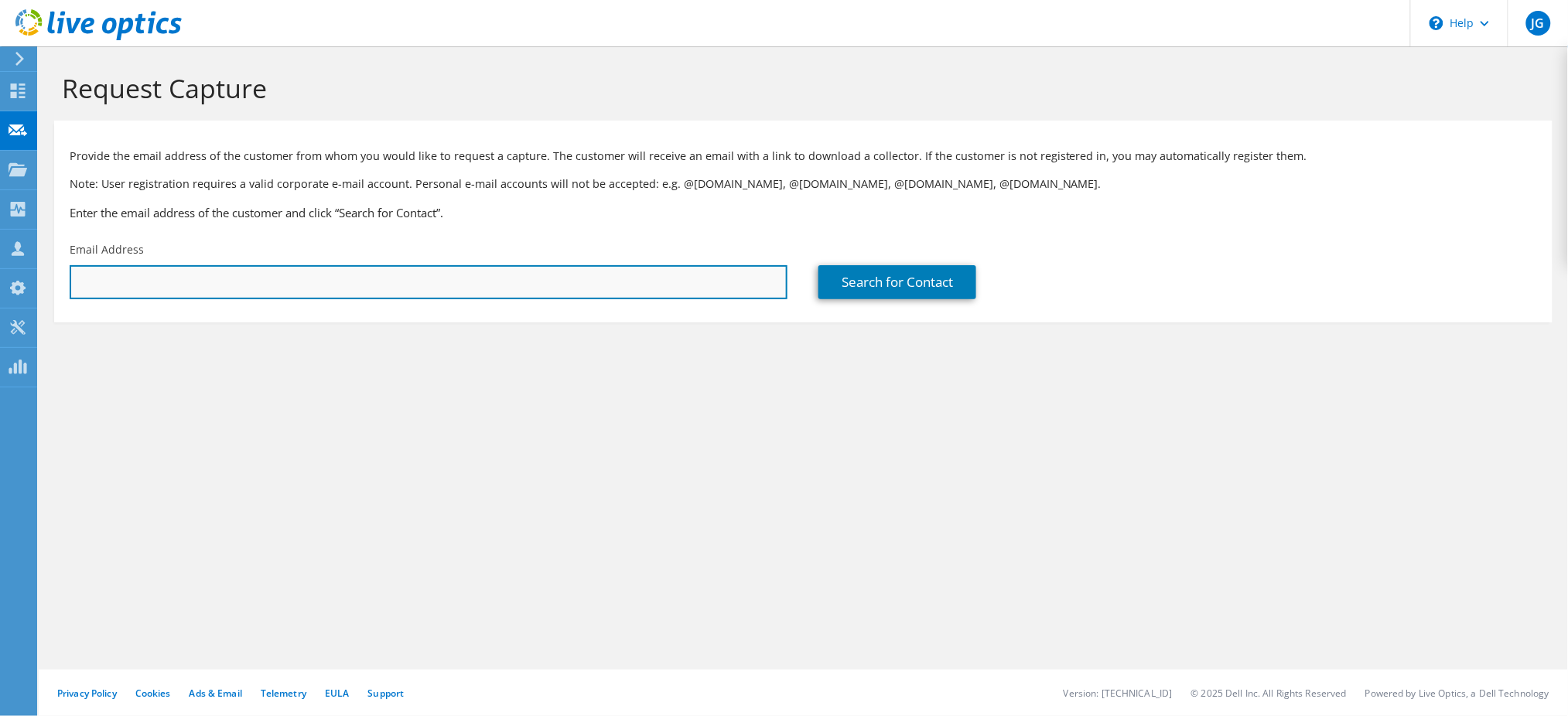
click at [305, 284] on input "text" at bounding box center [428, 282] width 718 height 34
click at [187, 274] on input "text" at bounding box center [428, 282] width 718 height 34
paste input "[PERSON_NAME][EMAIL_ADDRESS][PERSON_NAME][DOMAIN_NAME]"
type input "[PERSON_NAME][EMAIL_ADDRESS][PERSON_NAME][DOMAIN_NAME]"
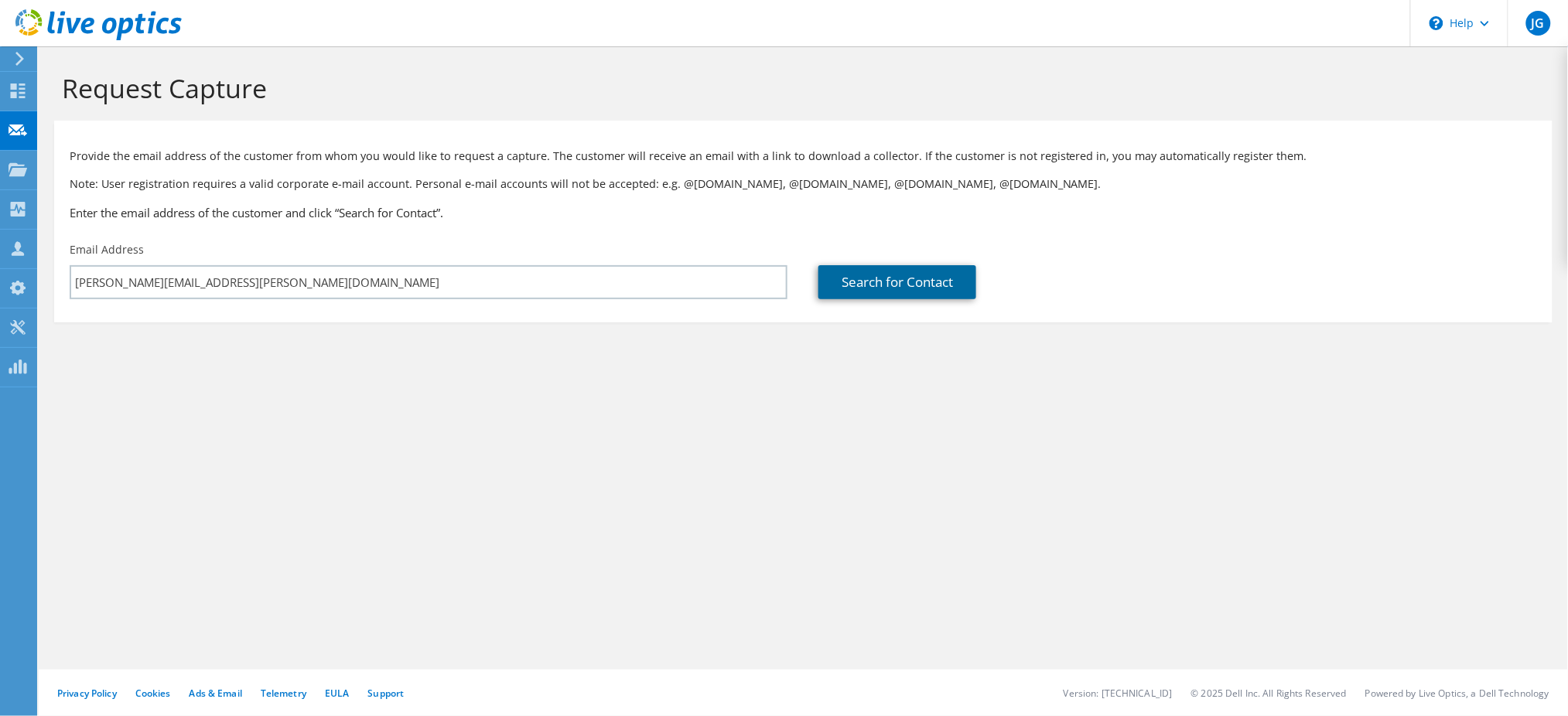
click at [880, 291] on link "Search for Contact" at bounding box center [897, 282] width 158 height 34
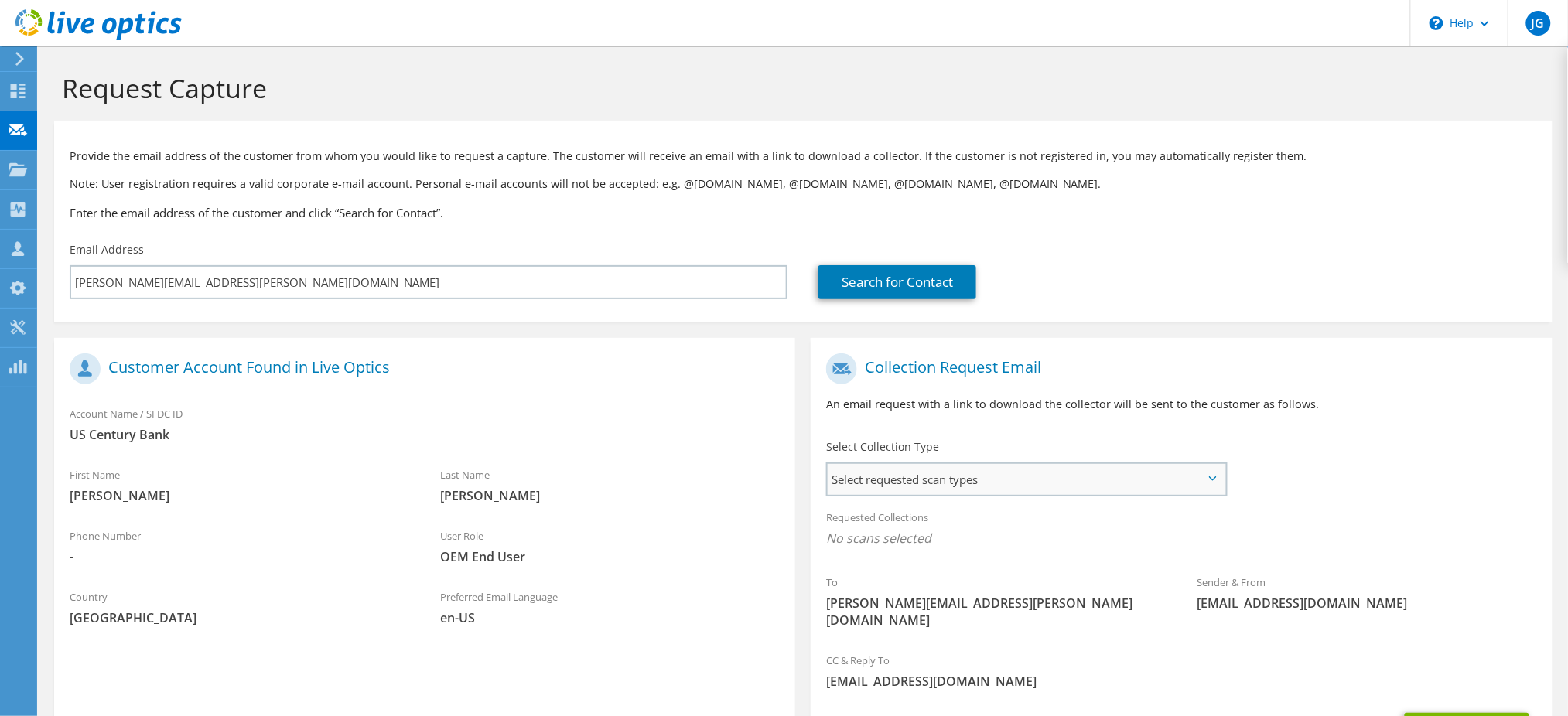
click at [1016, 490] on span "Select requested scan types" at bounding box center [1026, 479] width 397 height 31
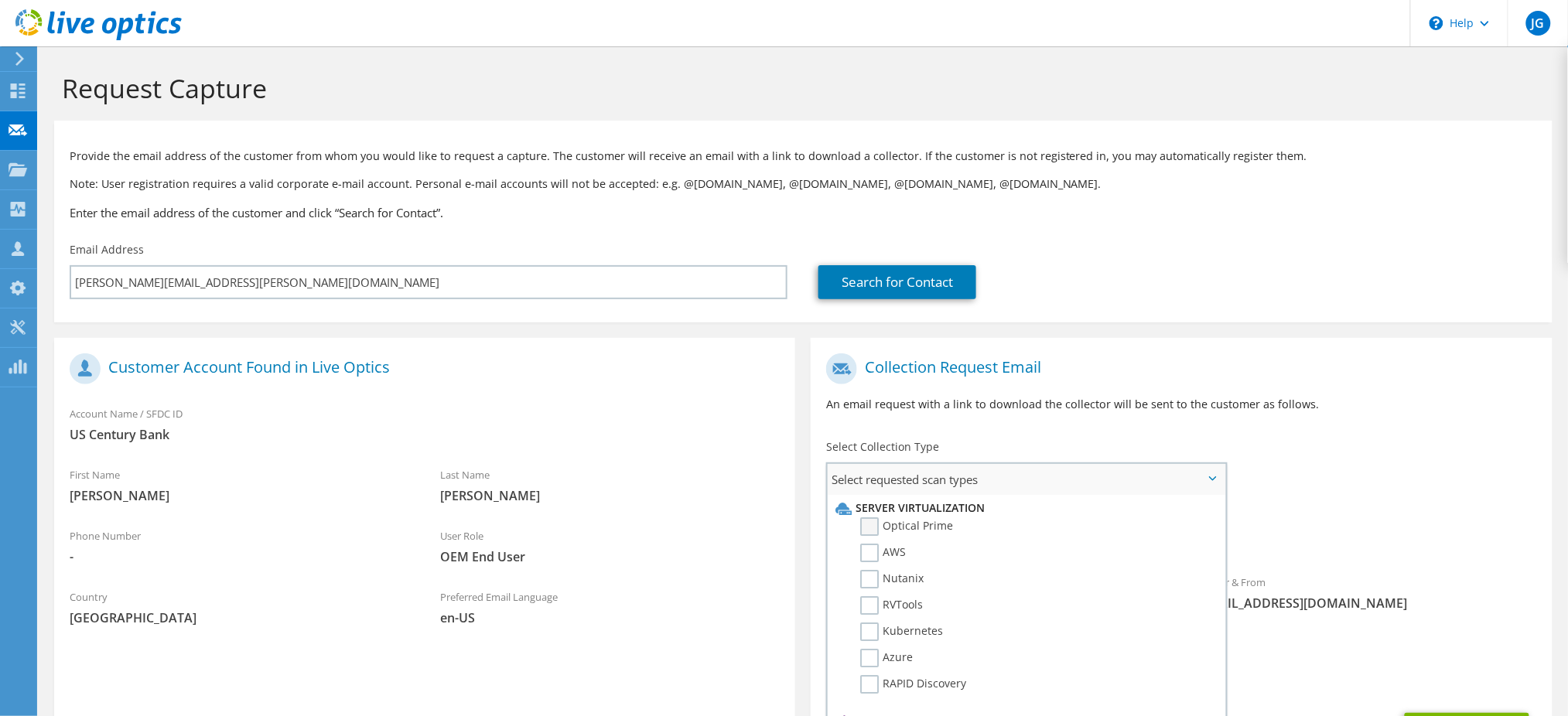
click at [899, 525] on label "Optical Prime" at bounding box center [906, 526] width 92 height 19
click at [0, 0] on input "Optical Prime" at bounding box center [0, 0] width 0 height 0
click at [1221, 384] on div "Collection Request Email An email request with a link to download the collector…" at bounding box center [1181, 388] width 741 height 85
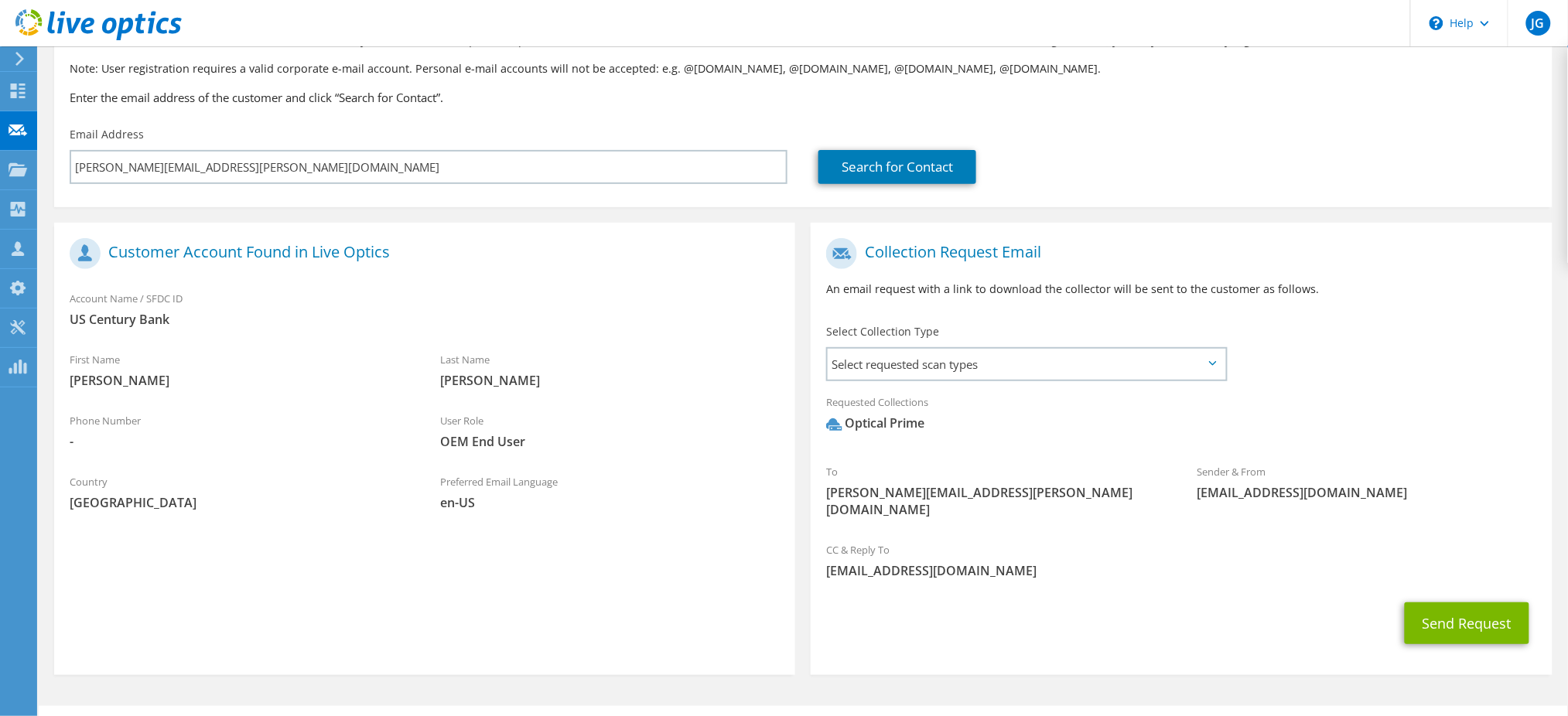
scroll to position [134, 0]
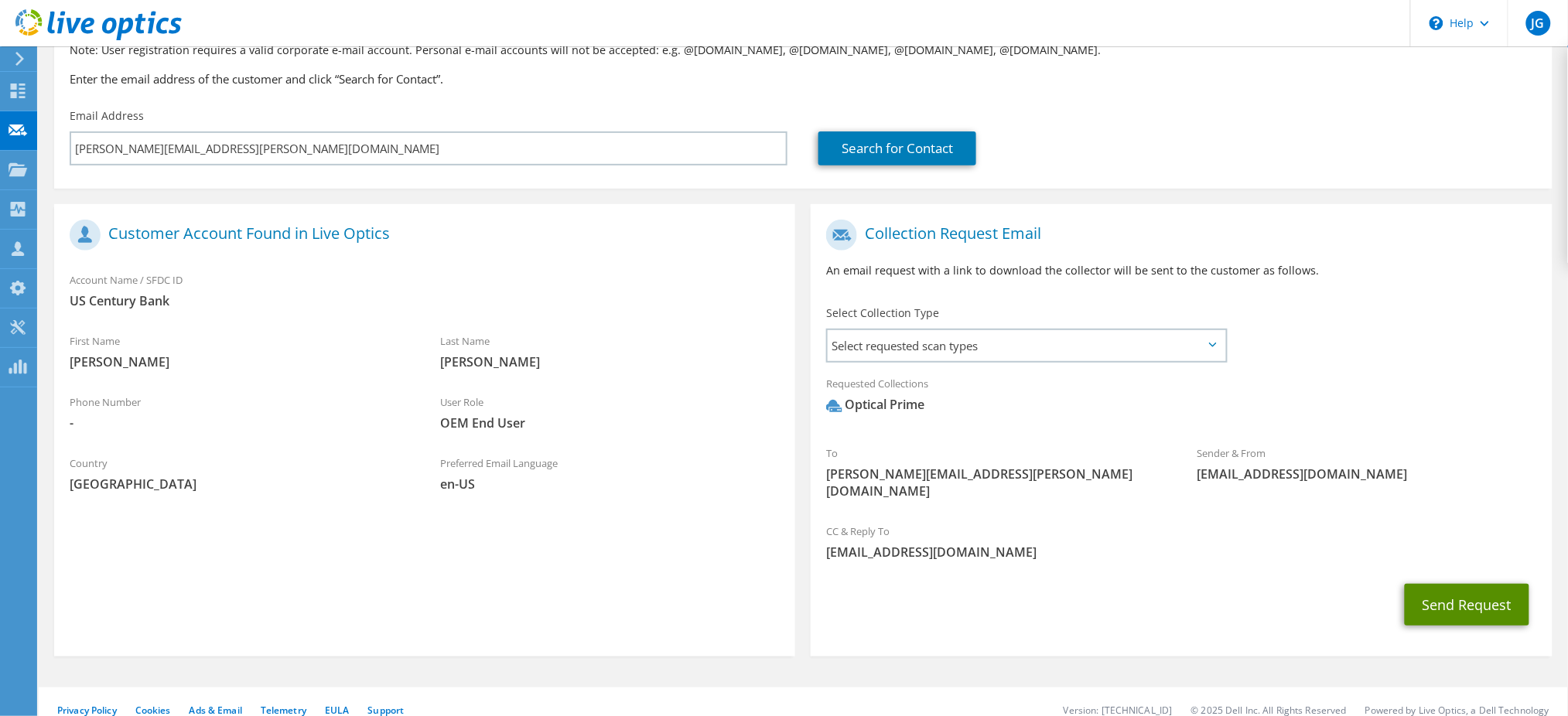
click at [1461, 584] on button "Send Request" at bounding box center [1466, 605] width 124 height 42
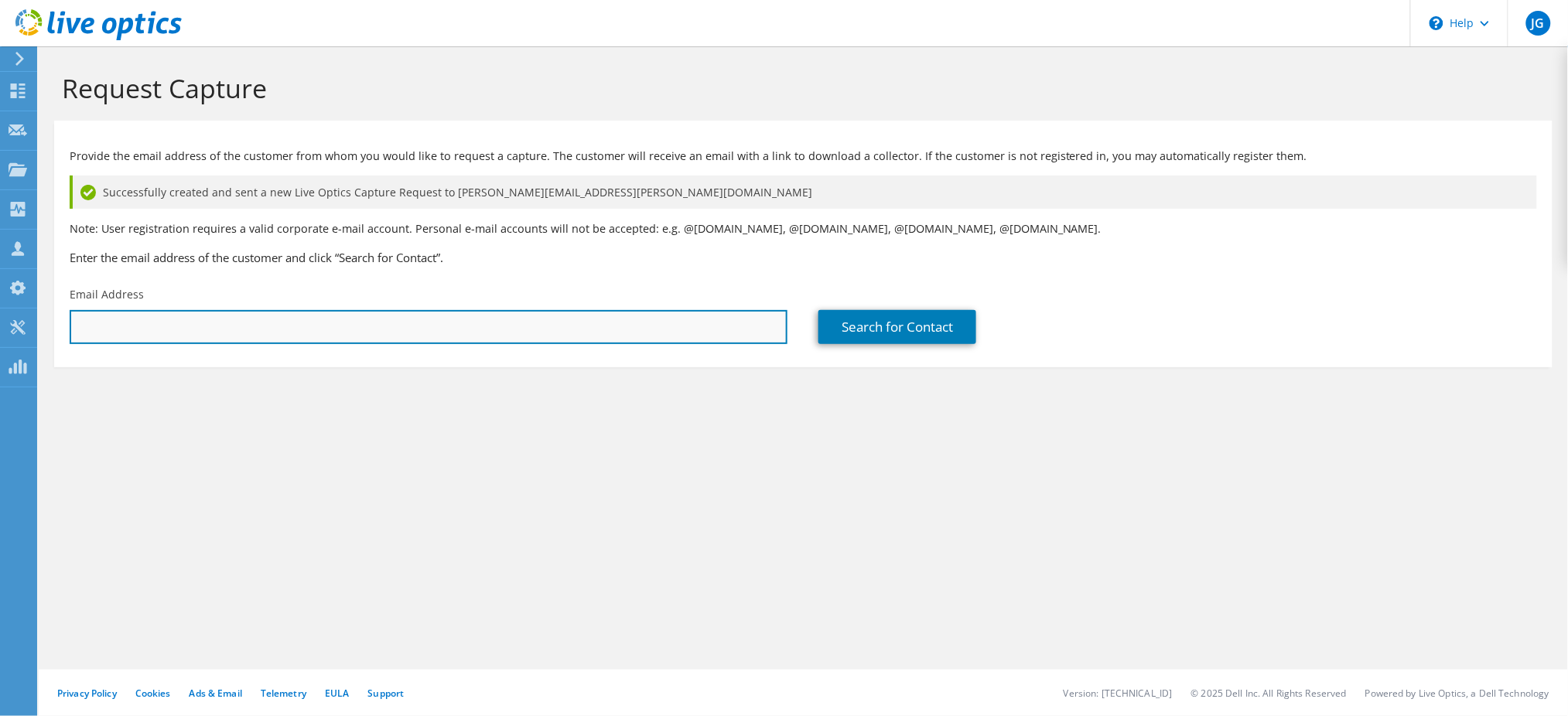
click at [383, 326] on input "text" at bounding box center [428, 327] width 718 height 34
paste input "matthew.day@uscentury.com"
type input "matthew.day@uscentury.com"
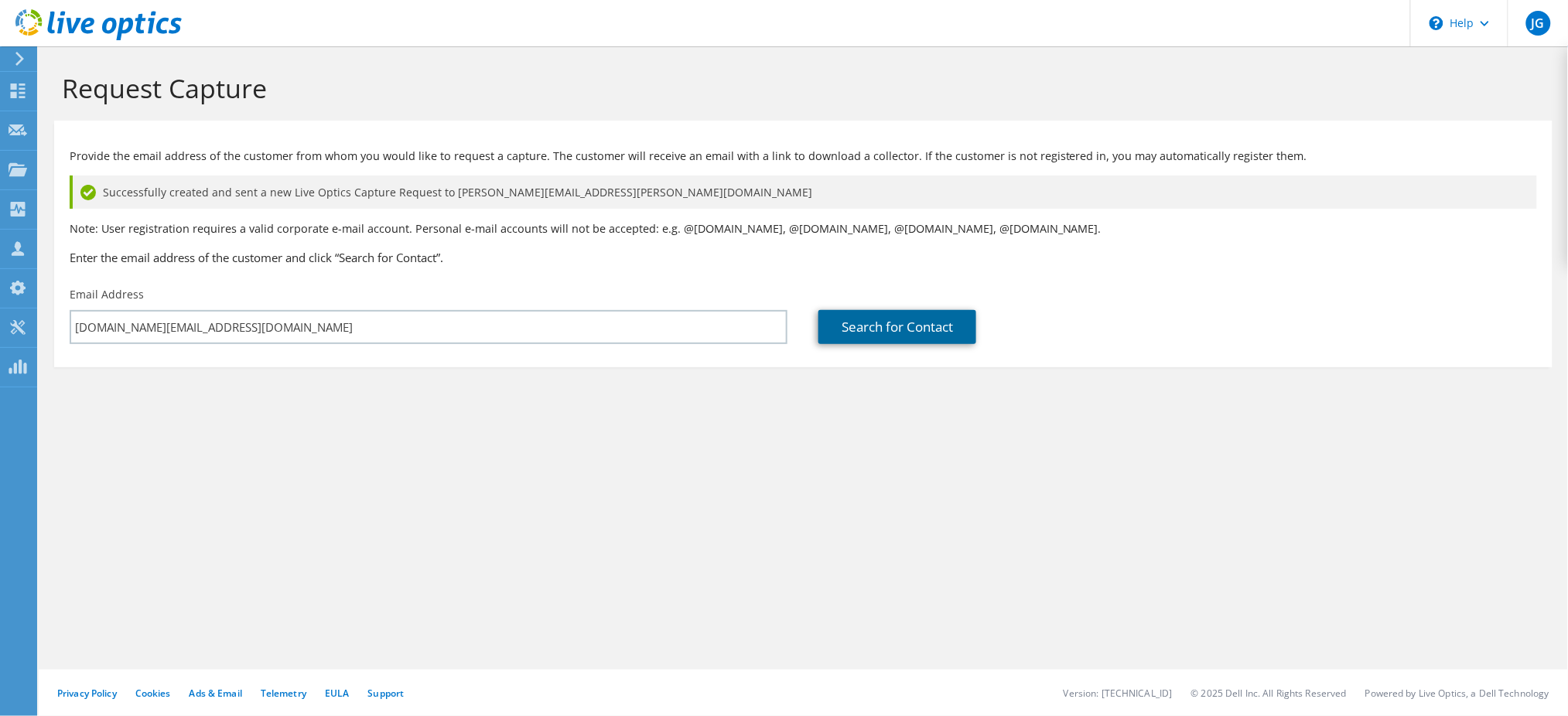
click at [942, 320] on link "Search for Contact" at bounding box center [897, 327] width 158 height 34
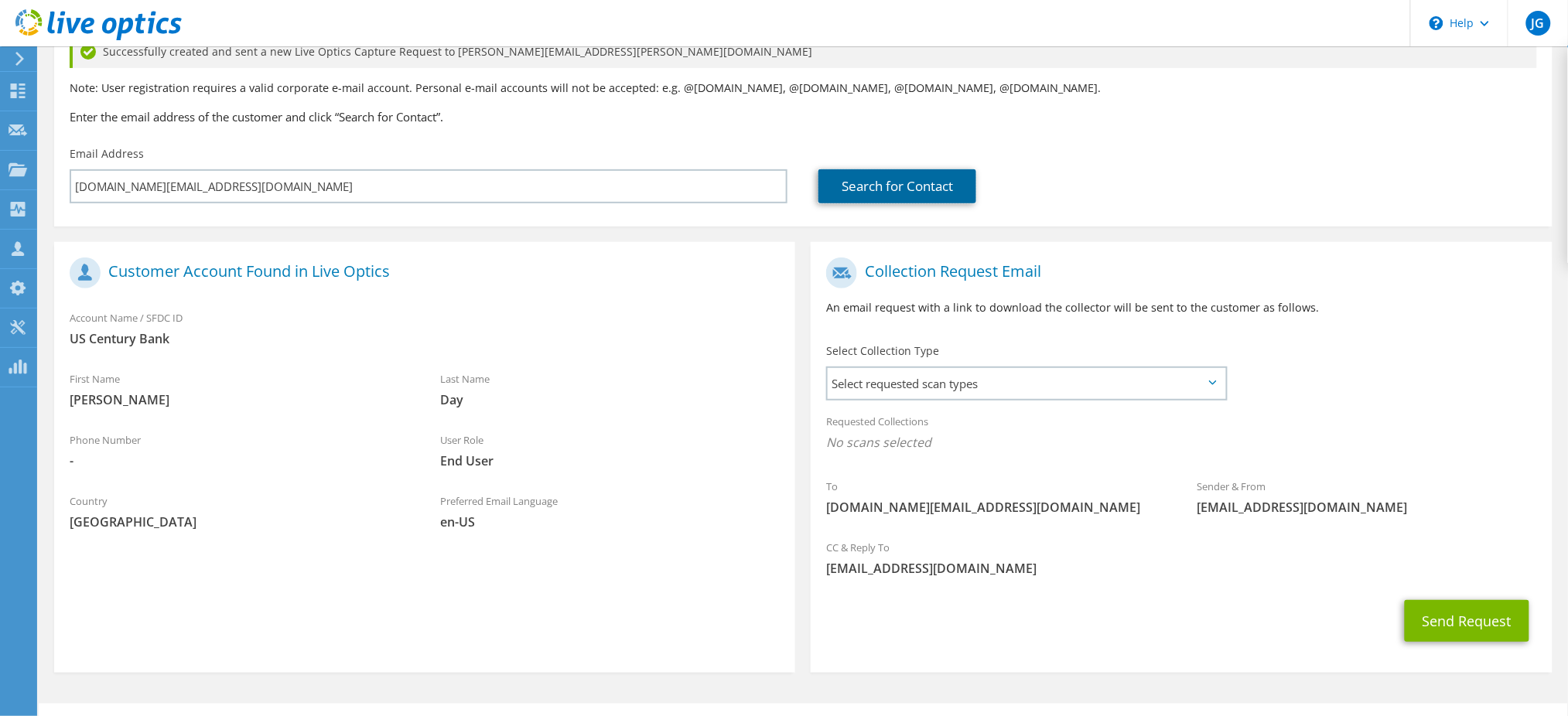
scroll to position [174, 0]
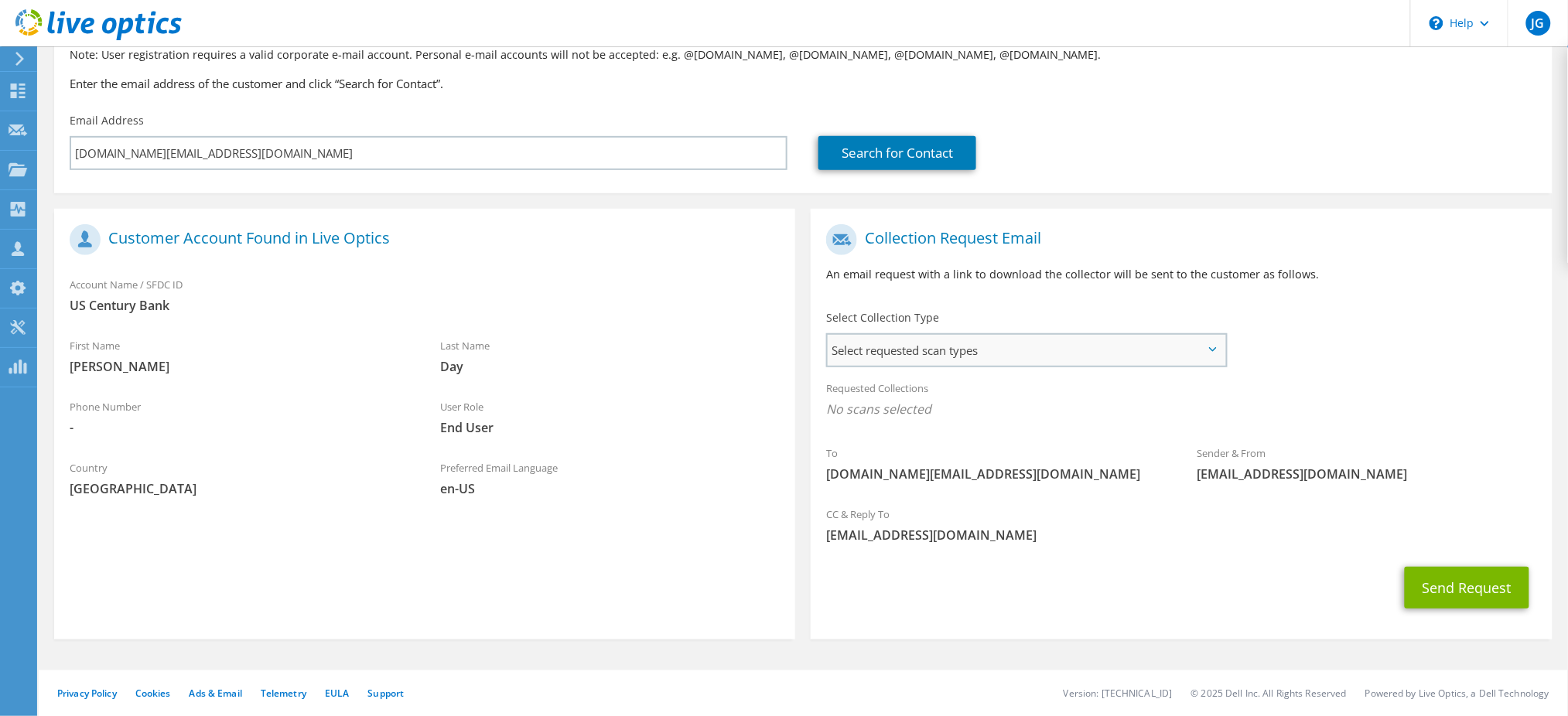
click at [966, 352] on span "Select requested scan types" at bounding box center [1026, 350] width 397 height 31
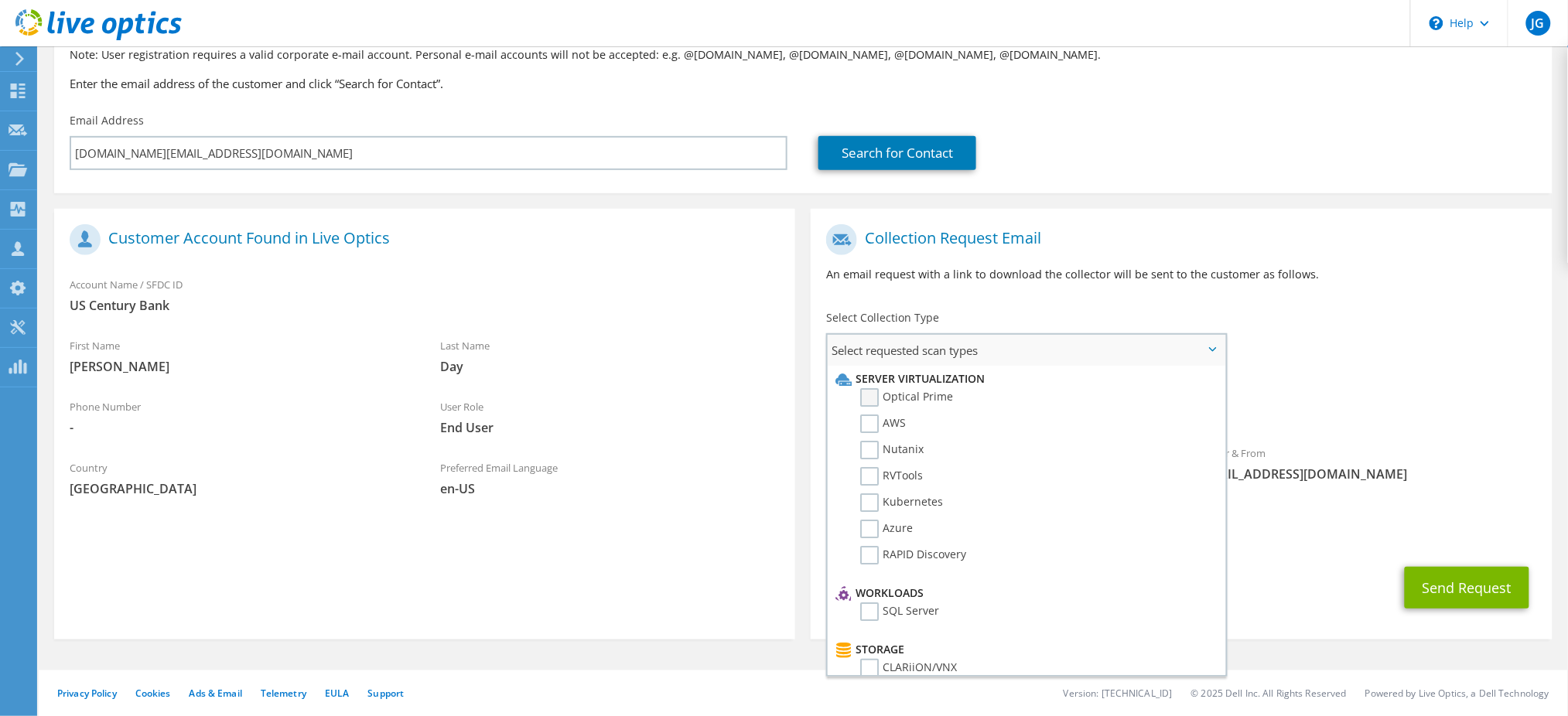
click at [872, 390] on label "Optical Prime" at bounding box center [906, 397] width 92 height 19
click at [0, 0] on input "Optical Prime" at bounding box center [0, 0] width 0 height 0
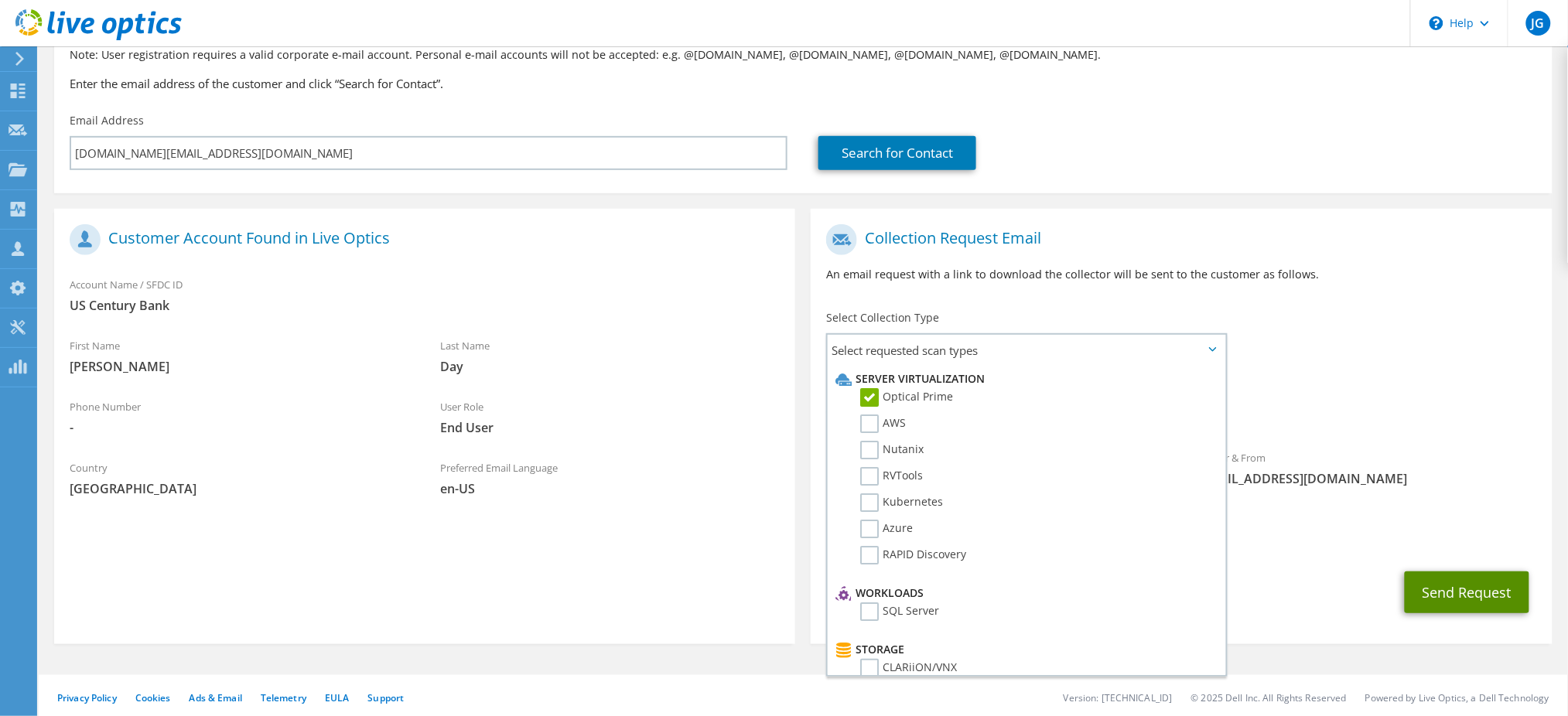
click at [1455, 590] on button "Send Request" at bounding box center [1466, 593] width 124 height 42
